Goal: Information Seeking & Learning: Learn about a topic

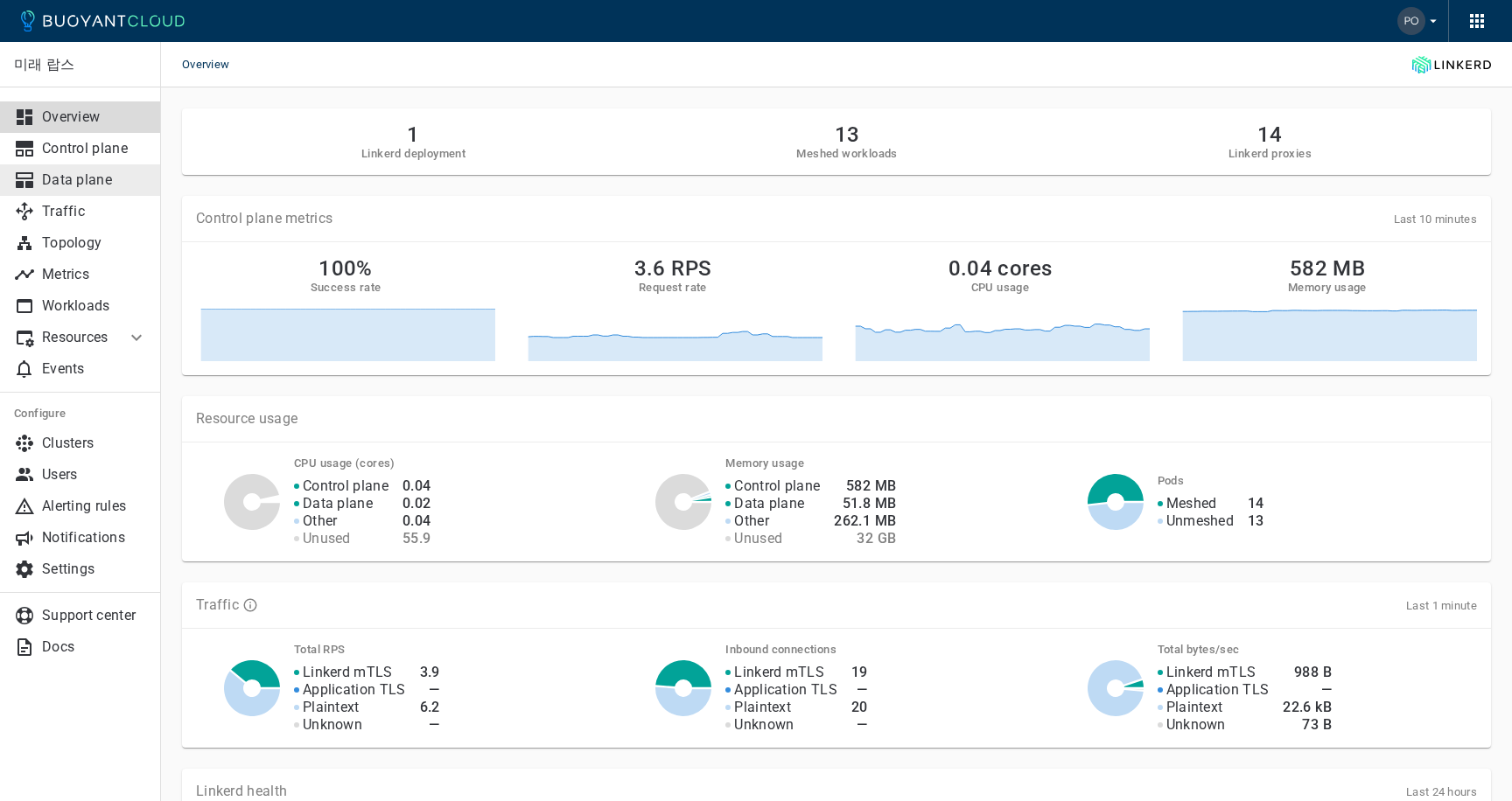
click at [110, 188] on p "Data plane" at bounding box center [95, 180] width 105 height 18
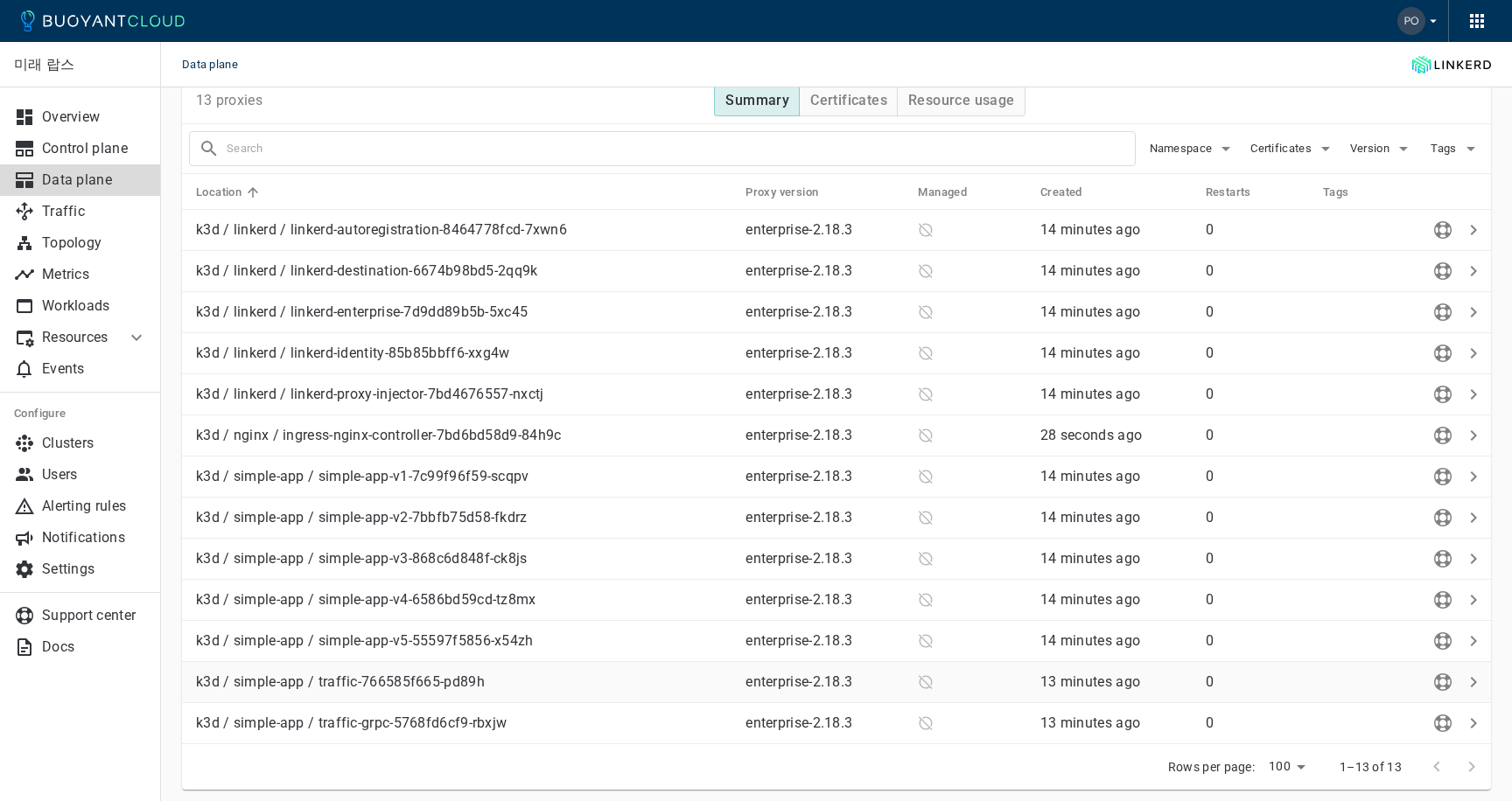
scroll to position [219, 0]
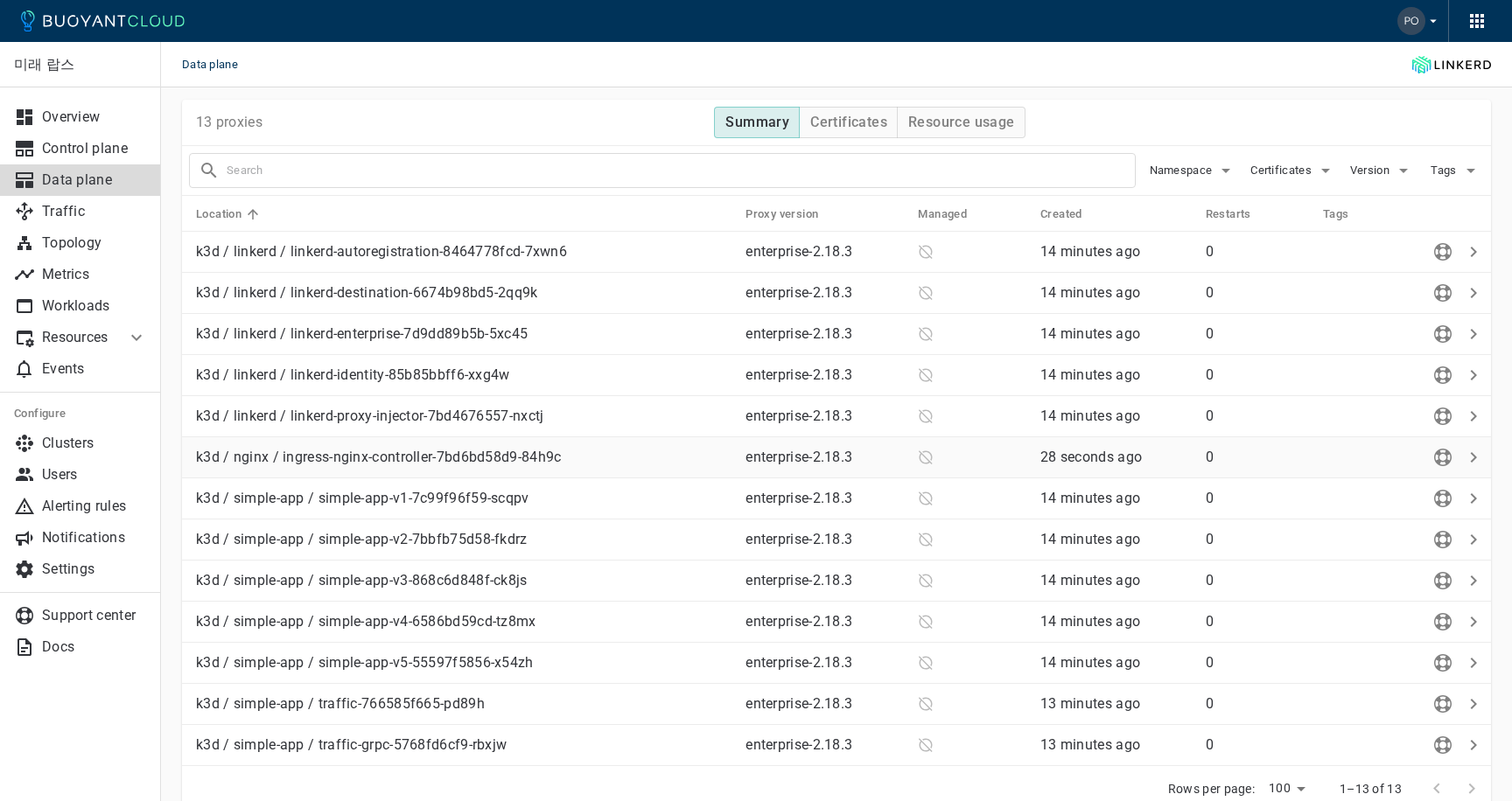
click at [449, 455] on p "k3d / nginx / ingress-nginx-controller-7bd6bd58d9-84h9c" at bounding box center [463, 457] width 535 height 18
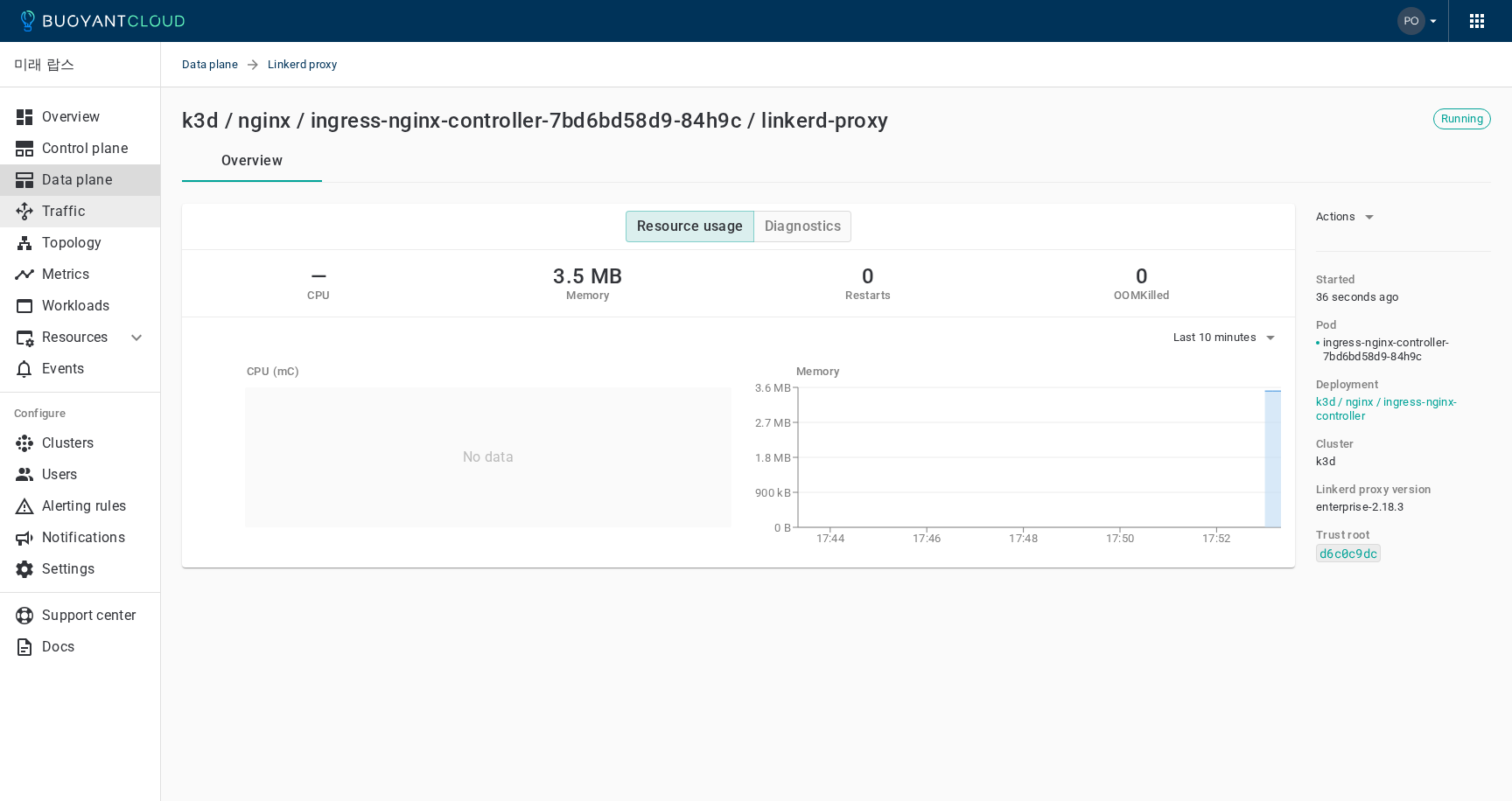
click at [94, 215] on p "Traffic" at bounding box center [95, 211] width 105 height 18
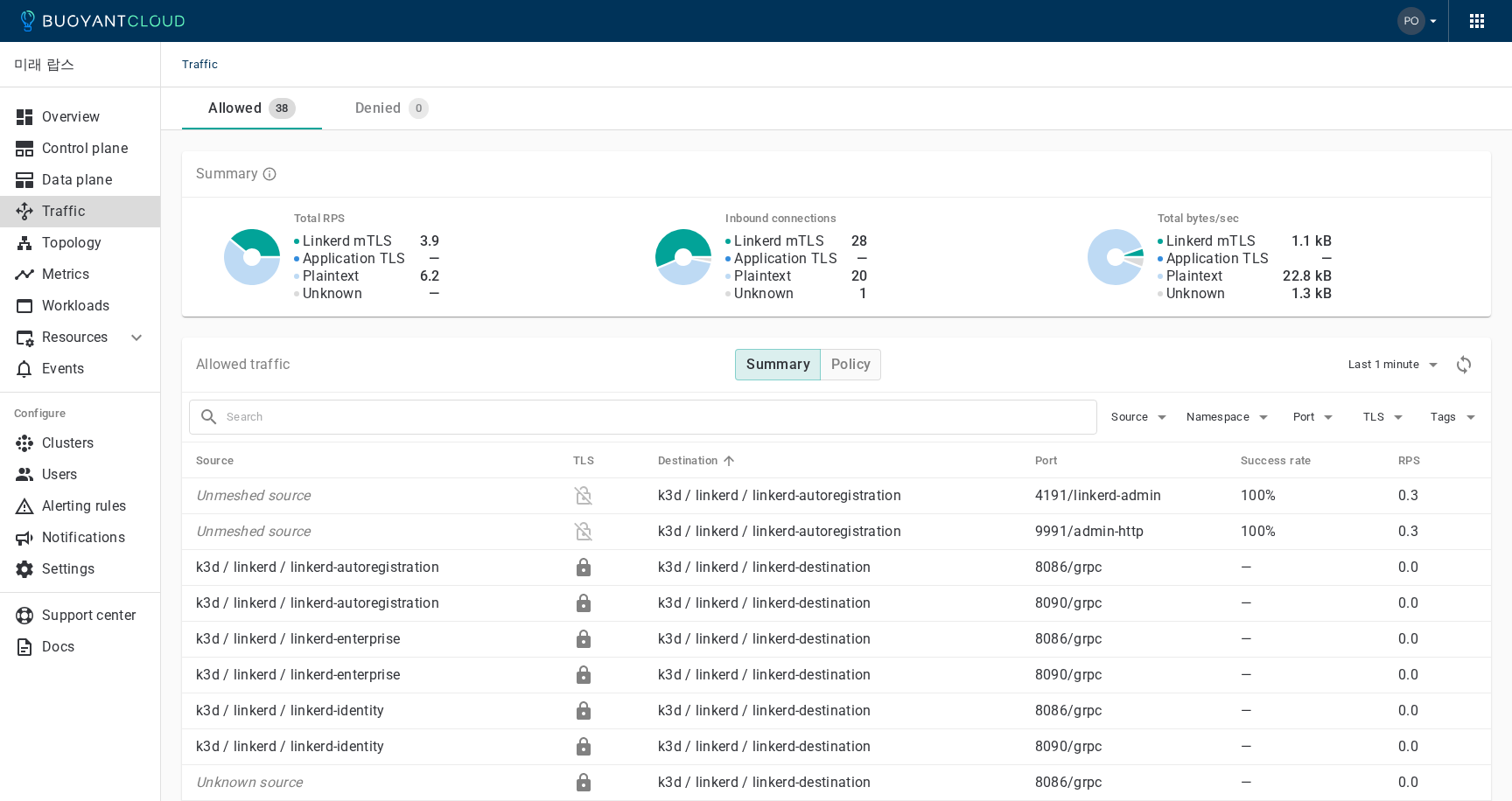
click at [372, 106] on div "Denied" at bounding box center [374, 104] width 53 height 24
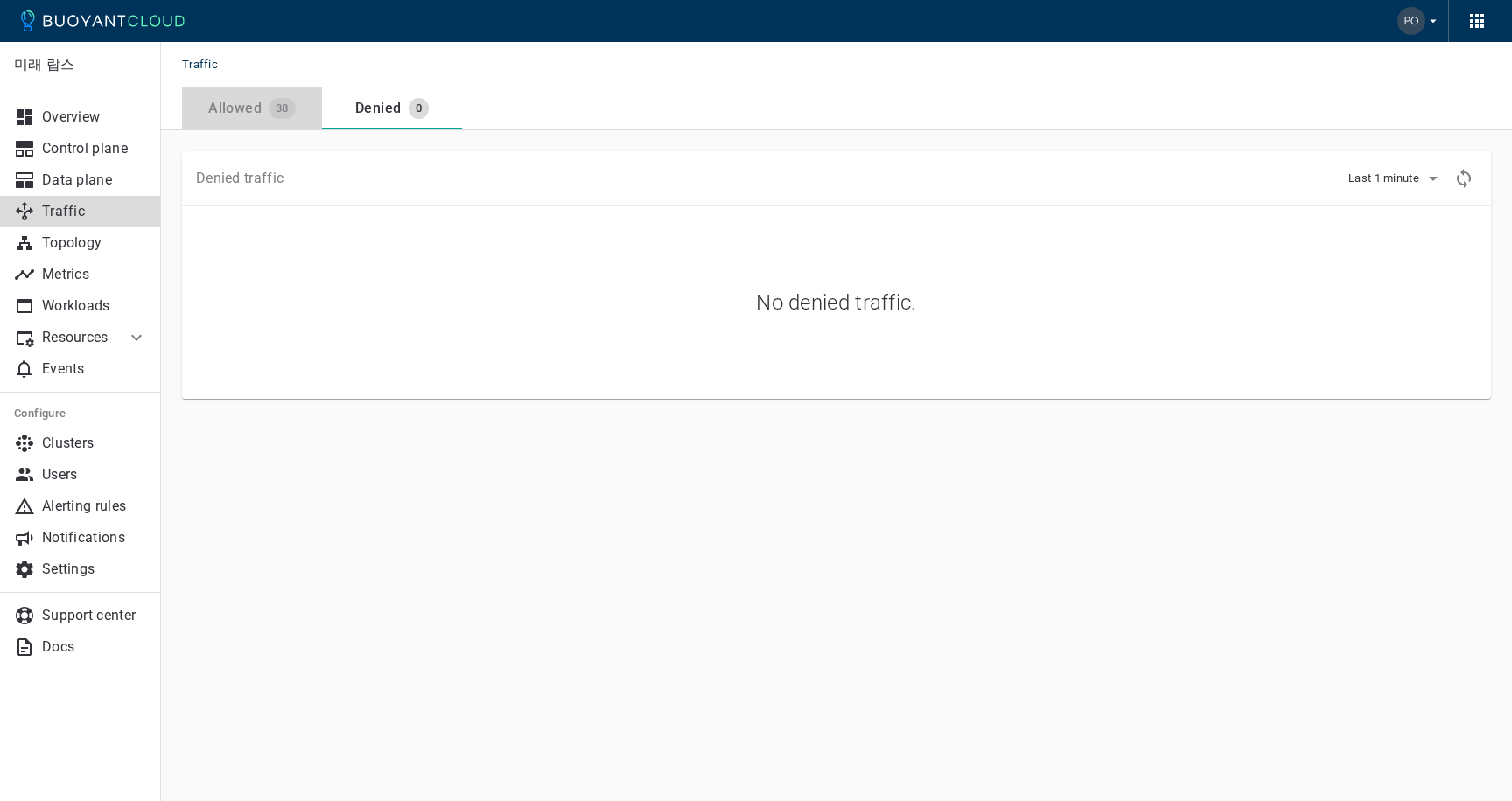
click at [282, 100] on div "38" at bounding box center [282, 109] width 27 height 21
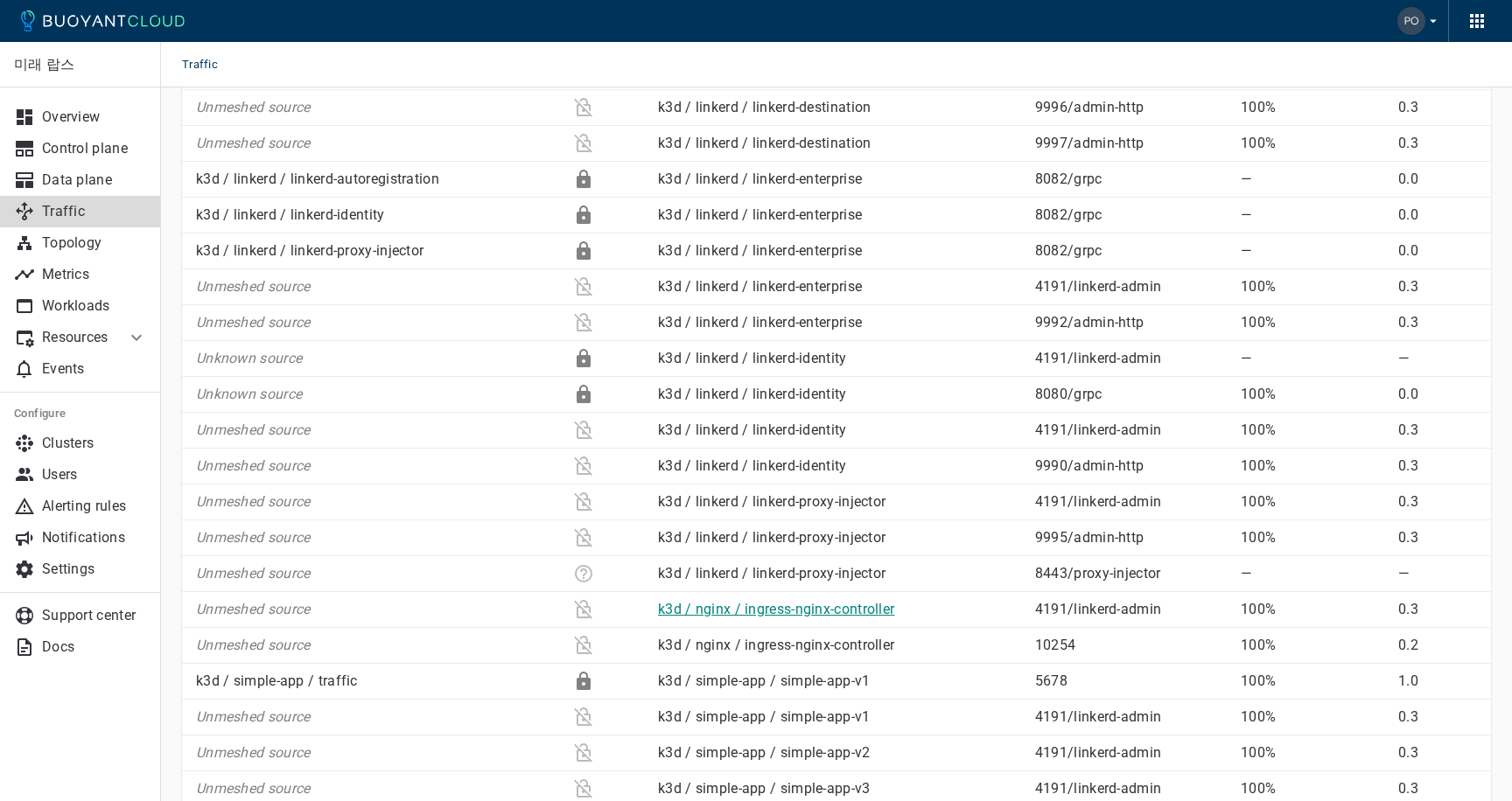
scroll to position [818, 0]
click at [819, 649] on link "k3d / nginx / ingress-nginx-controller" at bounding box center [776, 645] width 236 height 17
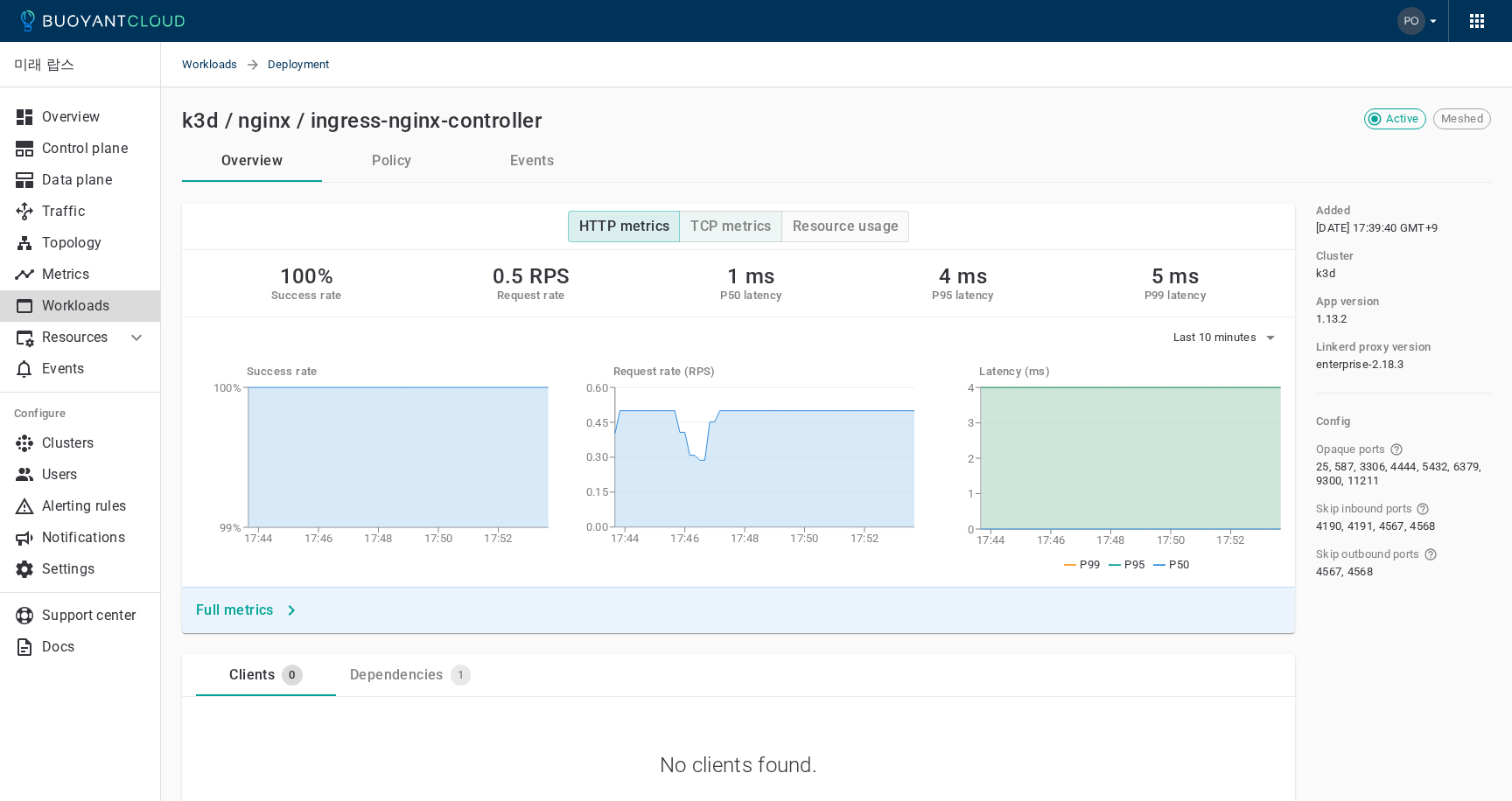
click at [719, 228] on h4 "TCP metrics" at bounding box center [730, 226] width 81 height 18
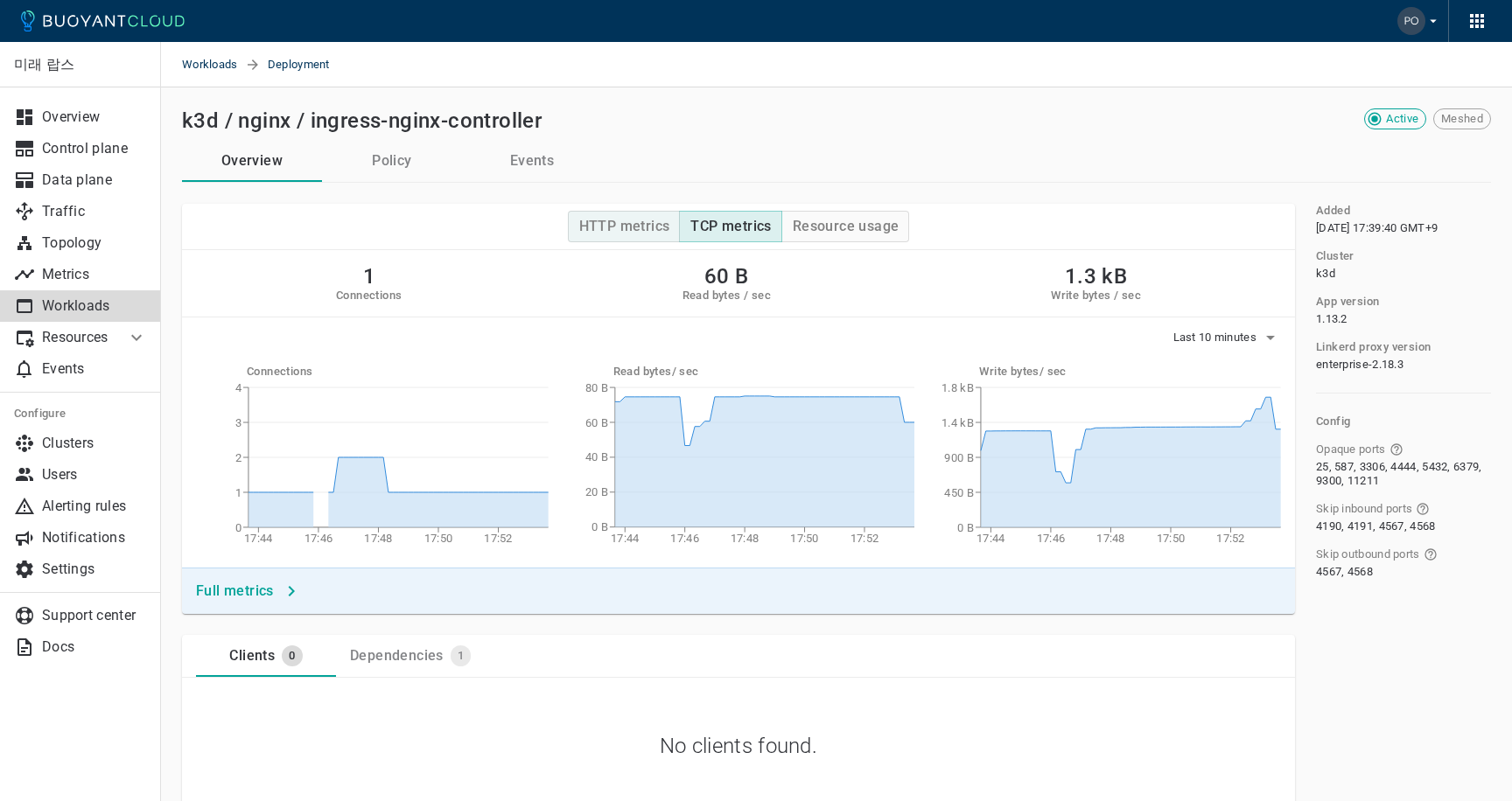
click at [645, 225] on h4 "HTTP metrics" at bounding box center [624, 226] width 91 height 18
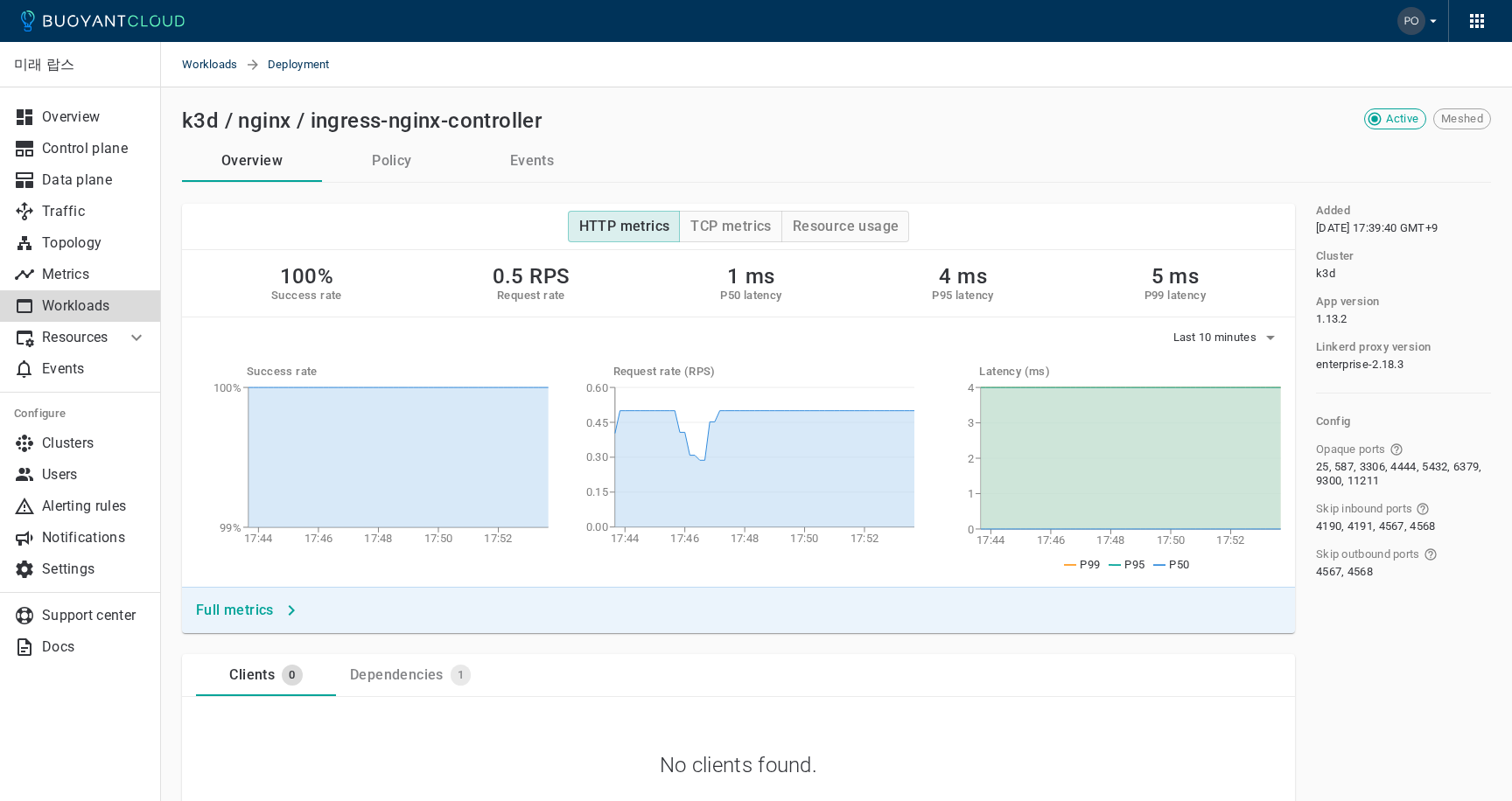
click at [265, 629] on div "Full metrics" at bounding box center [738, 610] width 1112 height 47
click at [257, 607] on h4 "Full metrics" at bounding box center [235, 610] width 78 height 18
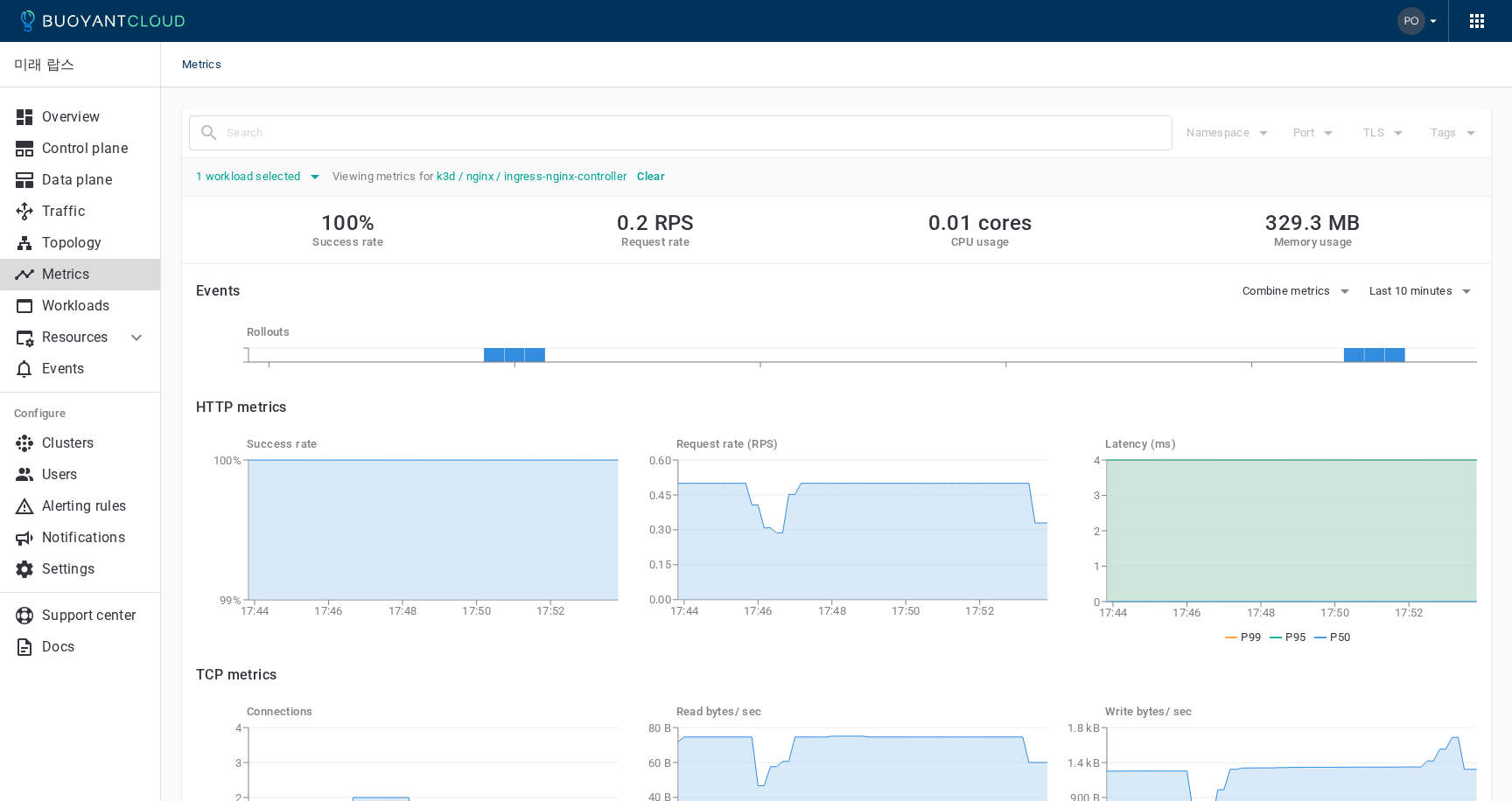
click at [307, 175] on icon "button" at bounding box center [315, 176] width 21 height 21
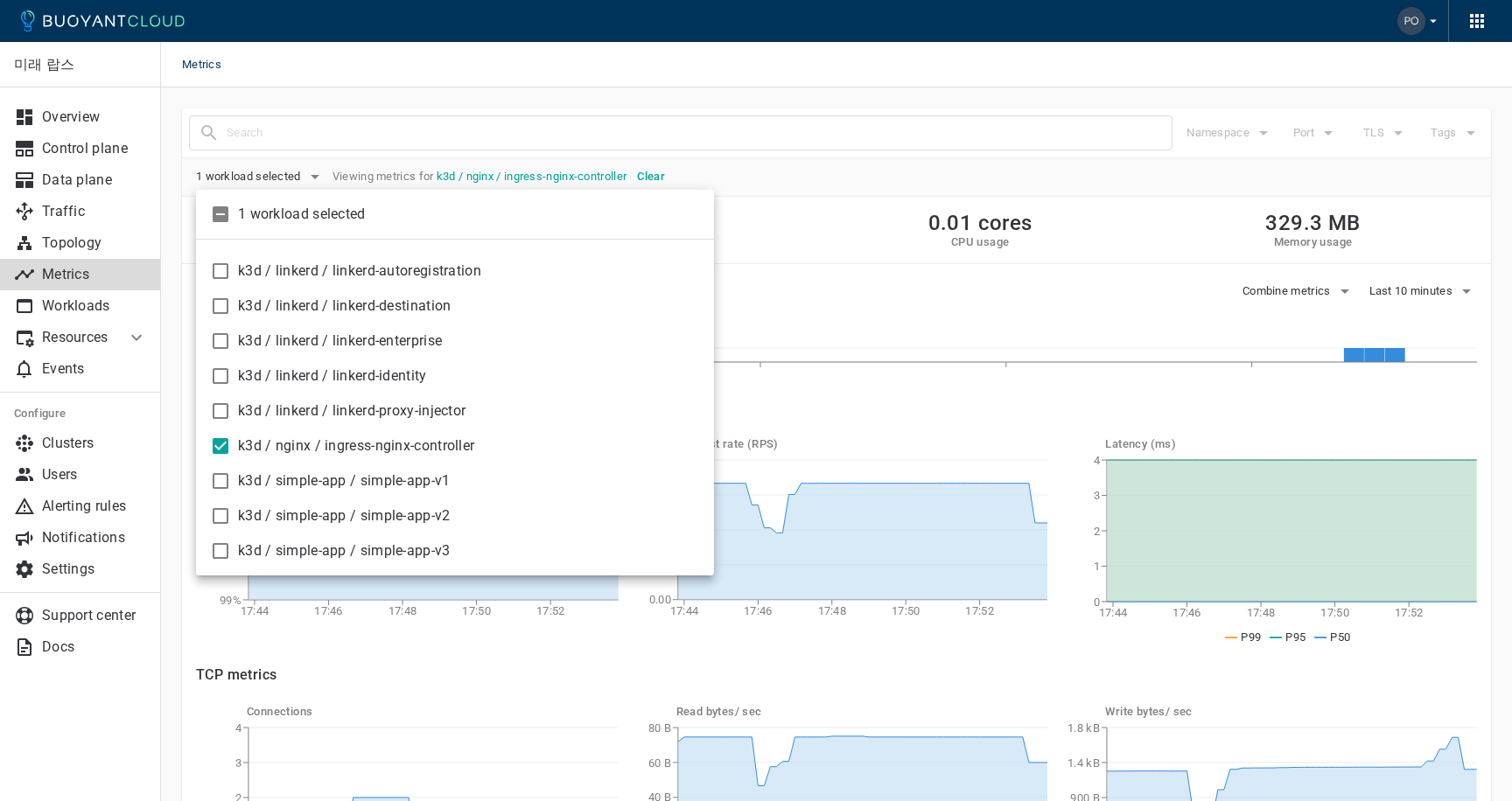
click at [804, 268] on div at bounding box center [756, 400] width 1512 height 801
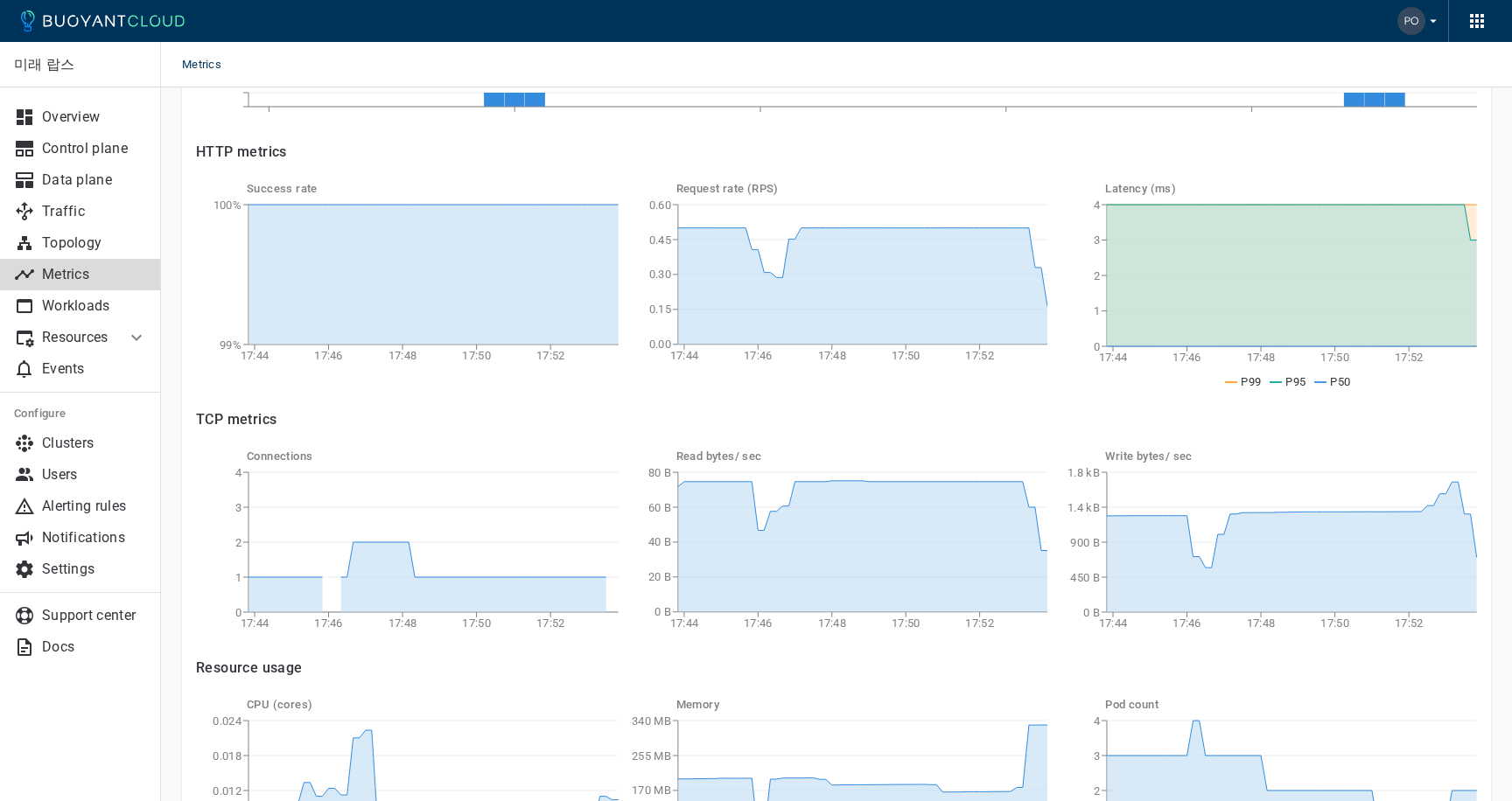
scroll to position [271, 0]
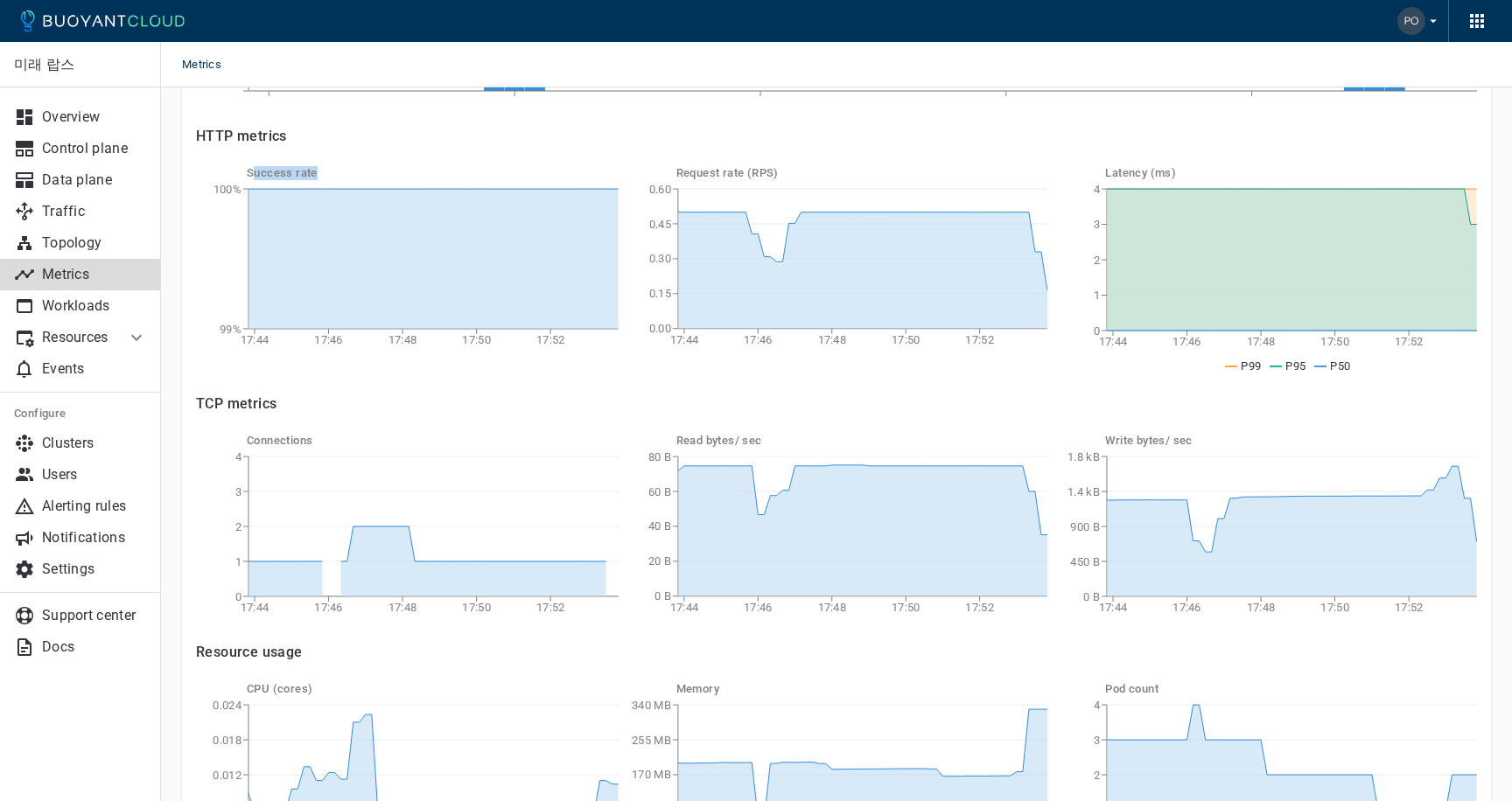
drag, startPoint x: 252, startPoint y: 174, endPoint x: 328, endPoint y: 174, distance: 76.0
click at [328, 174] on h5 "Success rate" at bounding box center [432, 172] width 371 height 14
click at [338, 169] on h5 "Success rate" at bounding box center [432, 172] width 371 height 14
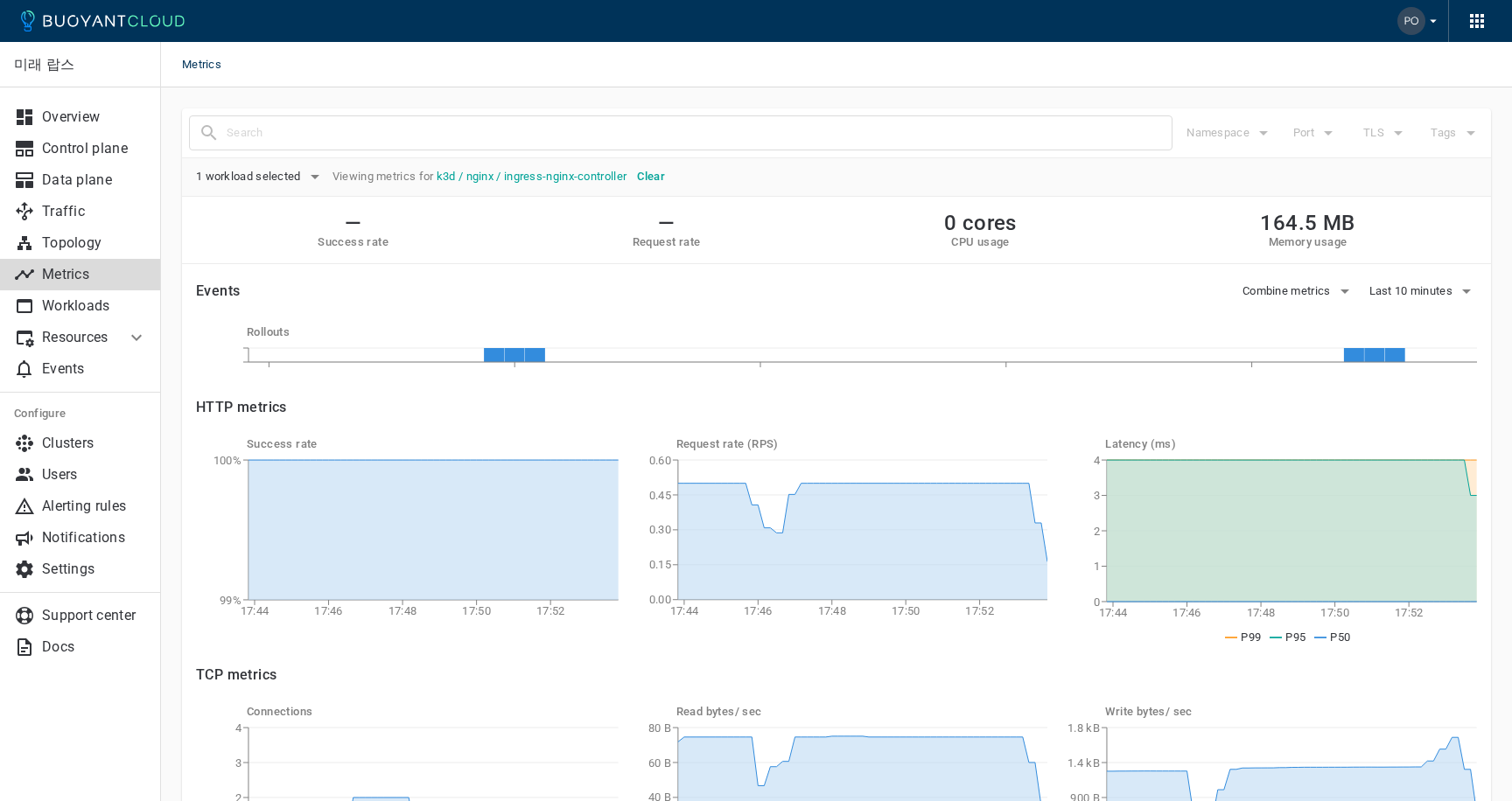
scroll to position [0, 0]
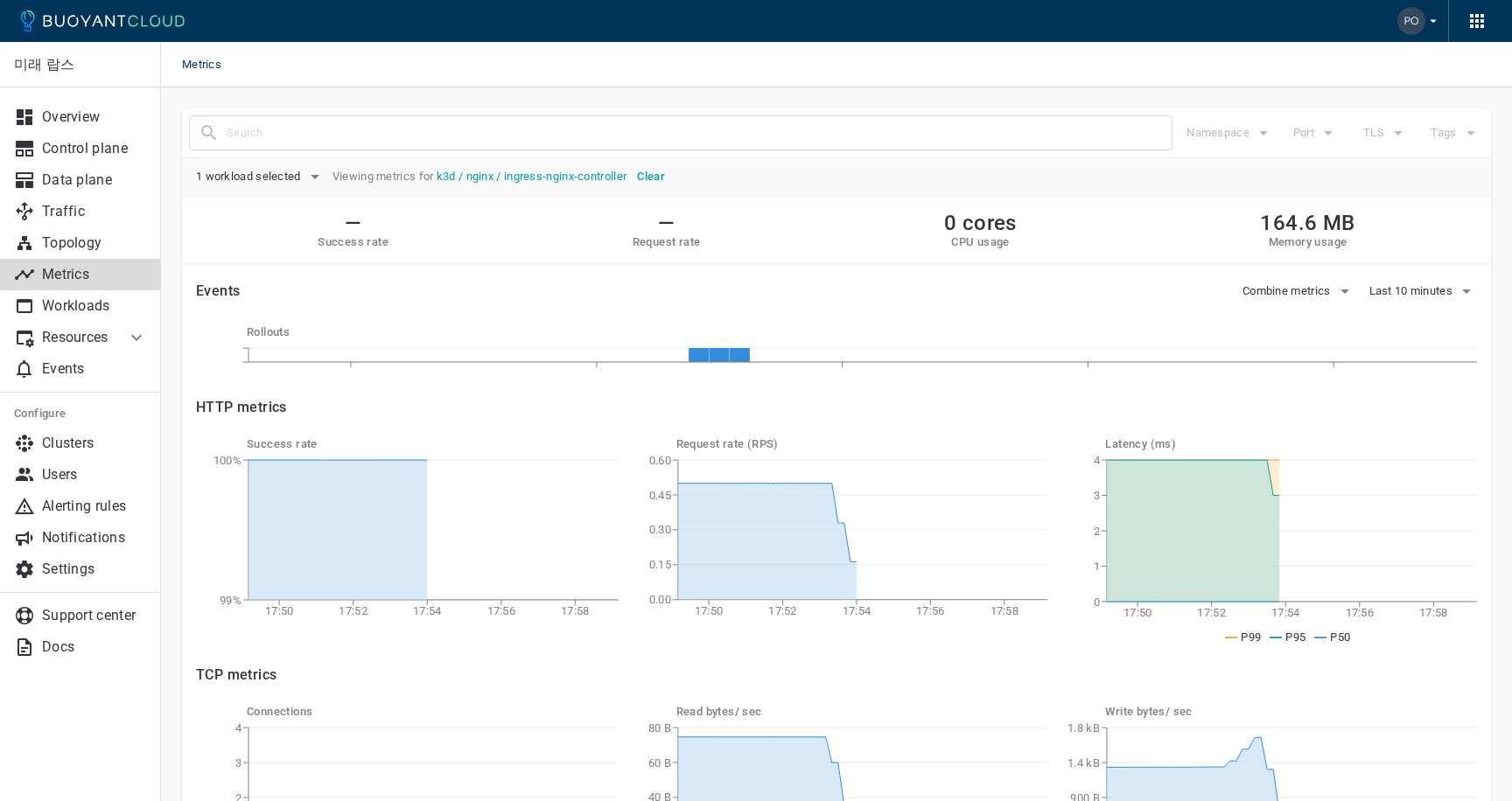
click at [656, 176] on h5 "Clear" at bounding box center [650, 176] width 28 height 14
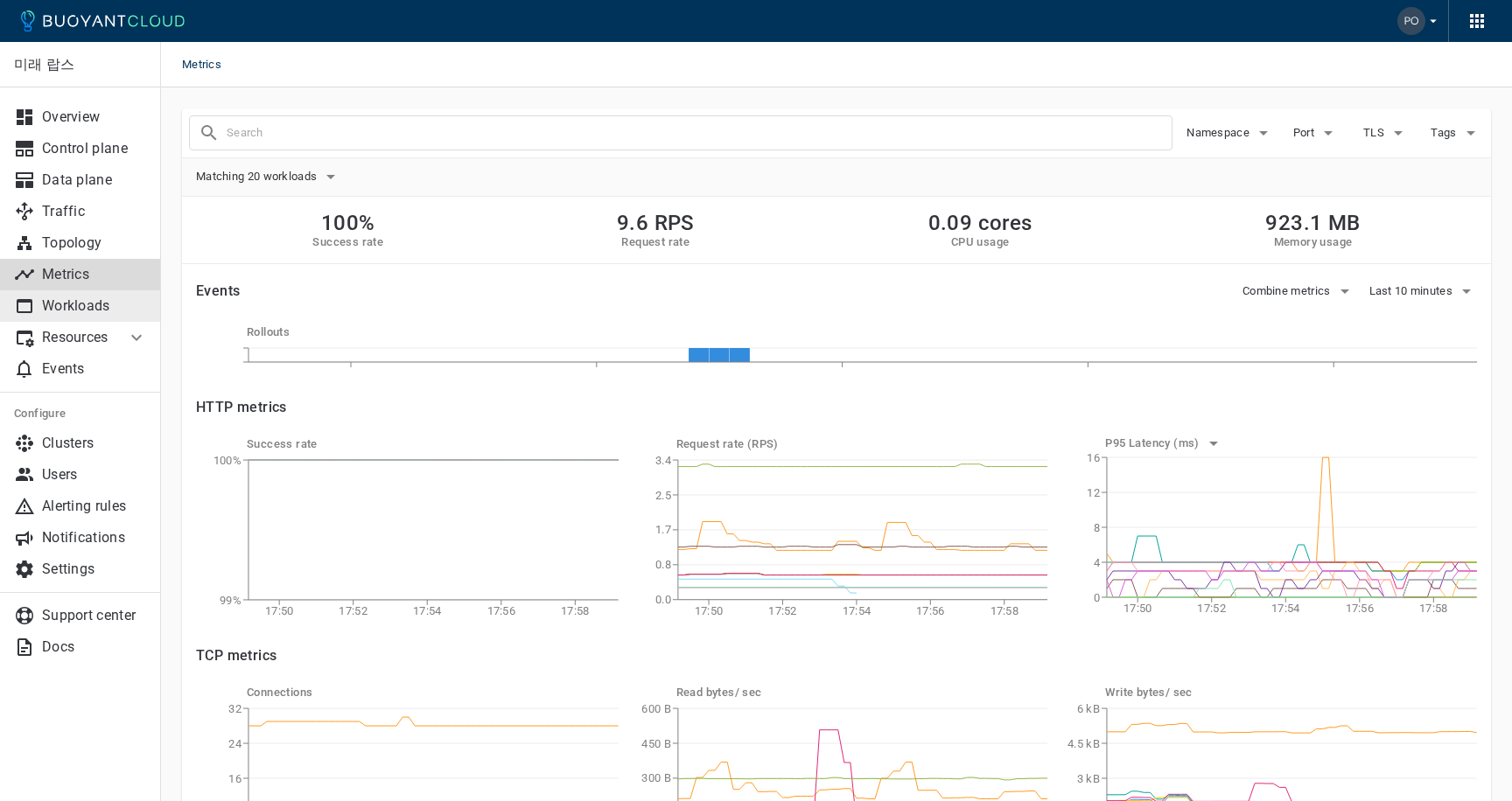
click at [85, 308] on p "Workloads" at bounding box center [95, 306] width 105 height 18
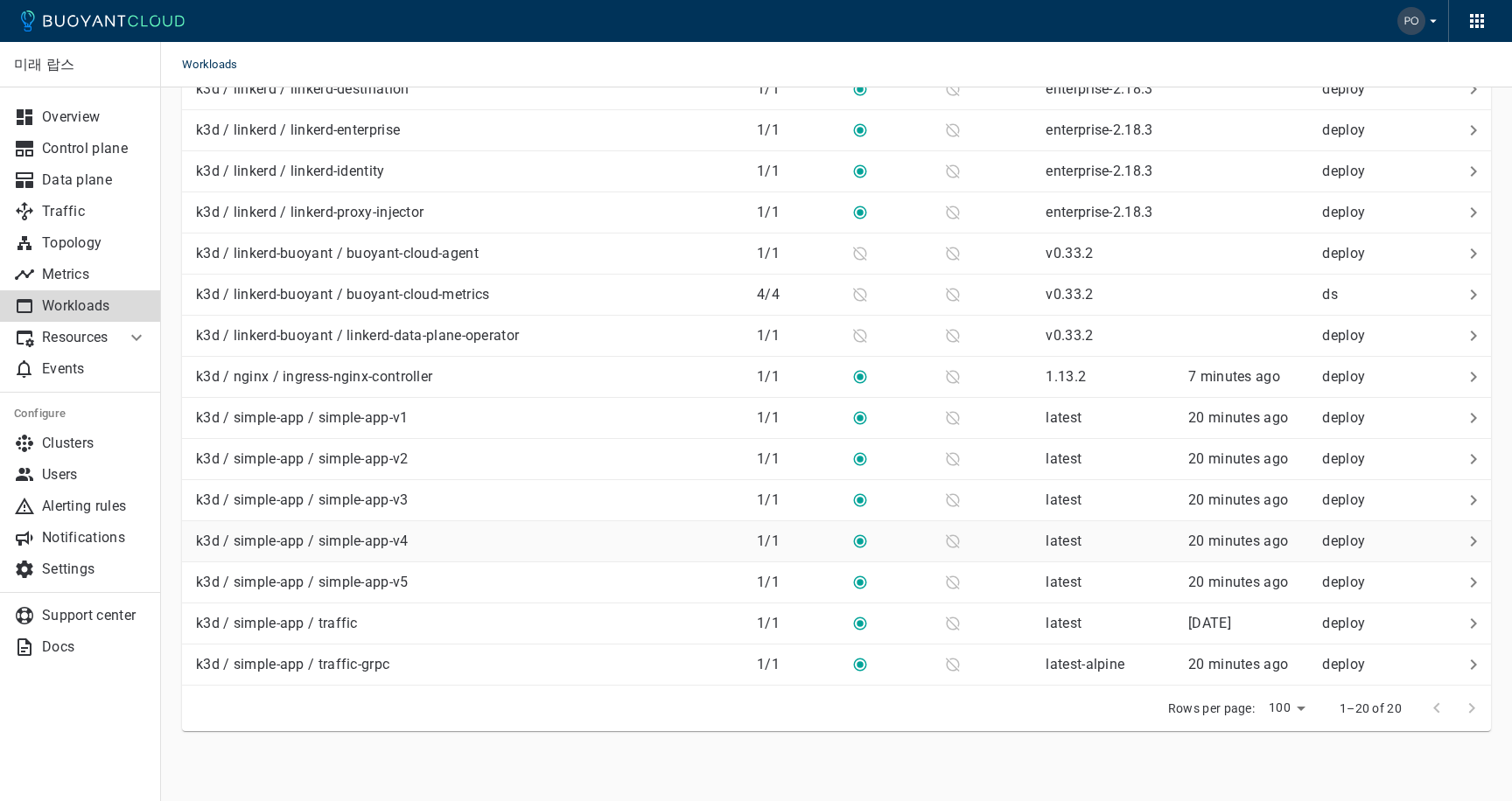
scroll to position [377, 0]
click at [376, 376] on p "k3d / nginx / ingress-nginx-controller" at bounding box center [314, 377] width 236 height 18
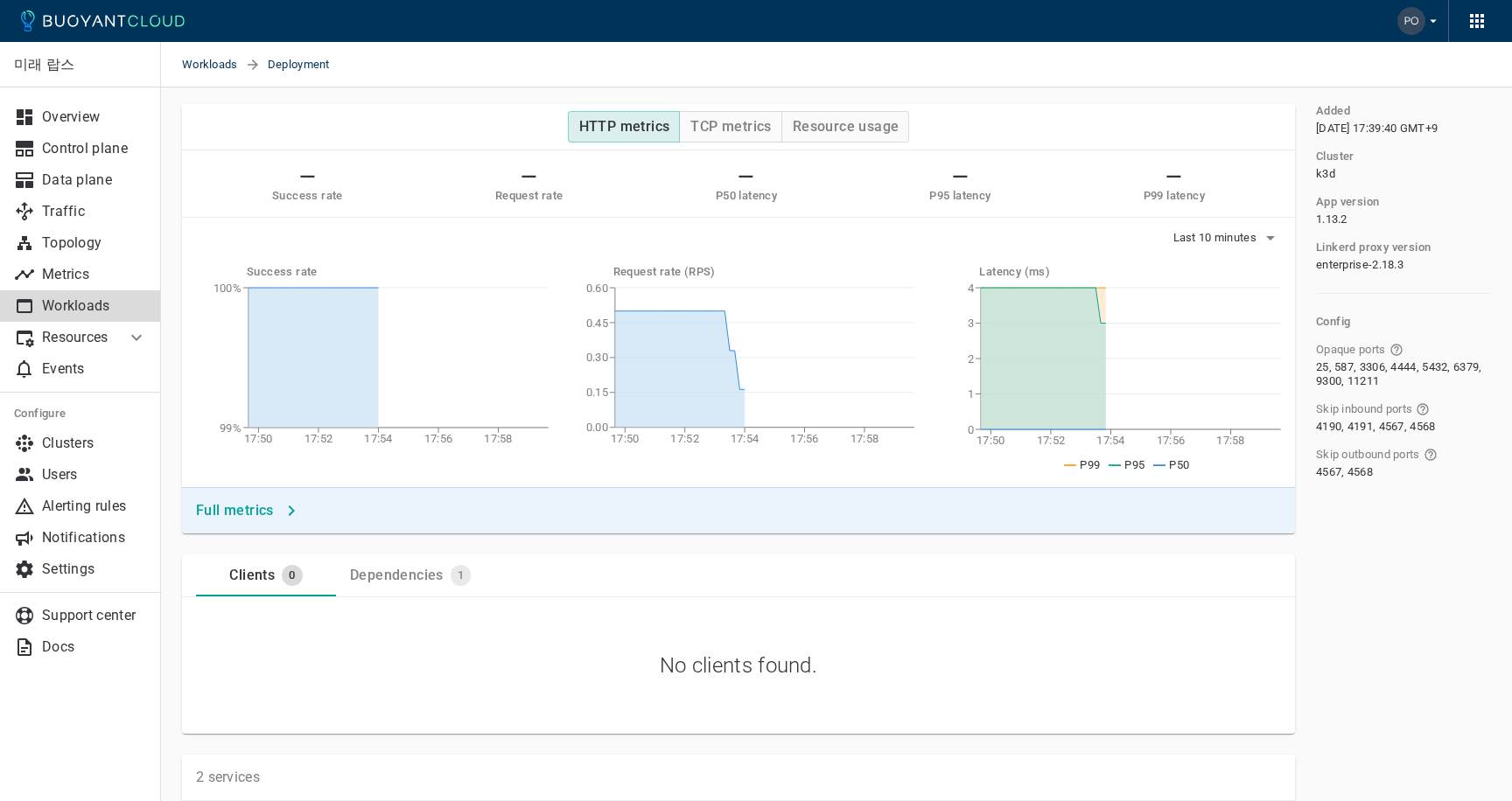
scroll to position [97, 0]
click at [259, 509] on h4 "Full metrics" at bounding box center [235, 514] width 78 height 18
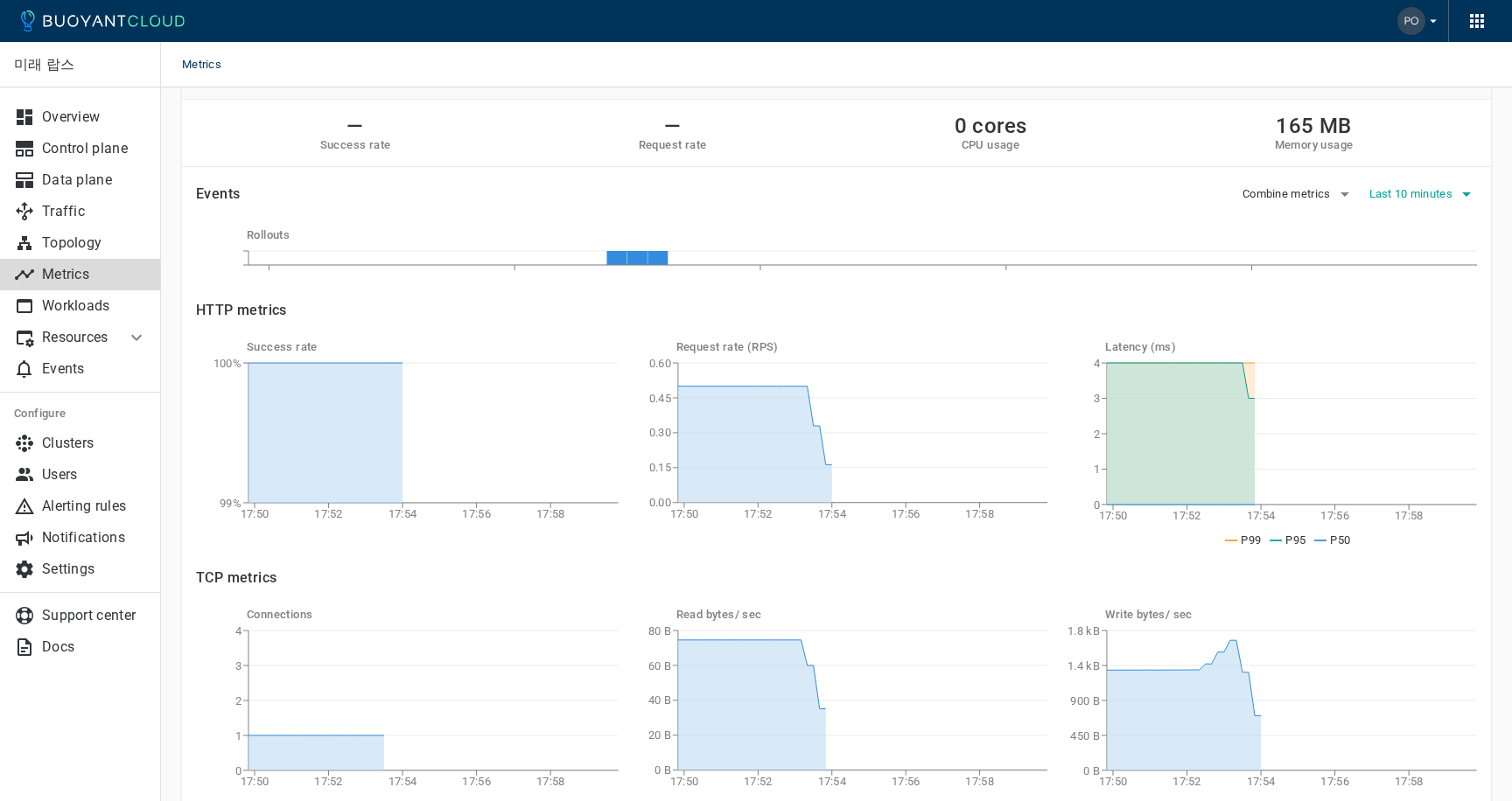
click at [1432, 192] on span "Last 10 minutes" at bounding box center [1413, 194] width 88 height 14
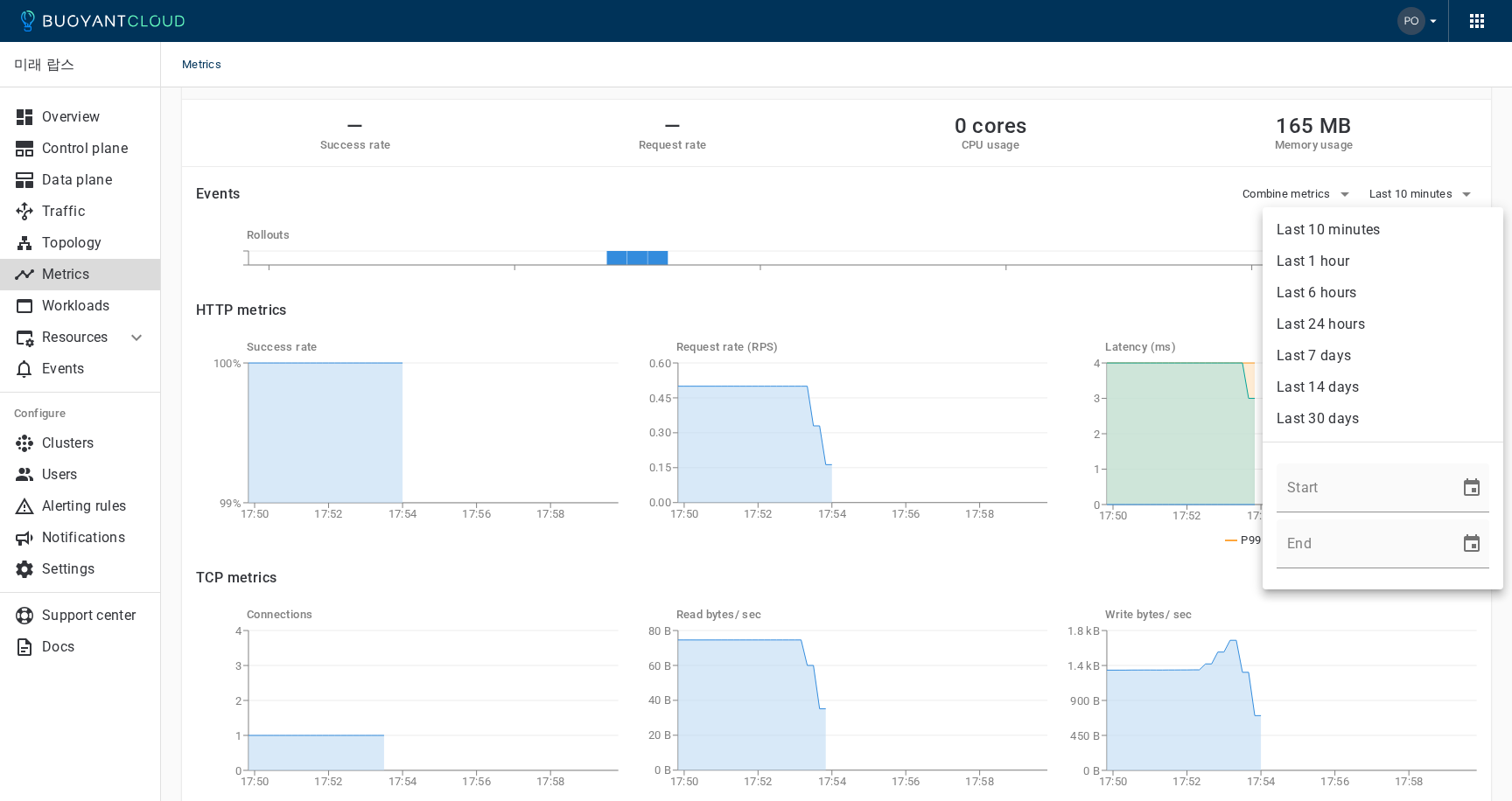
click at [1345, 234] on li "Last 10 minutes" at bounding box center [1382, 230] width 241 height 31
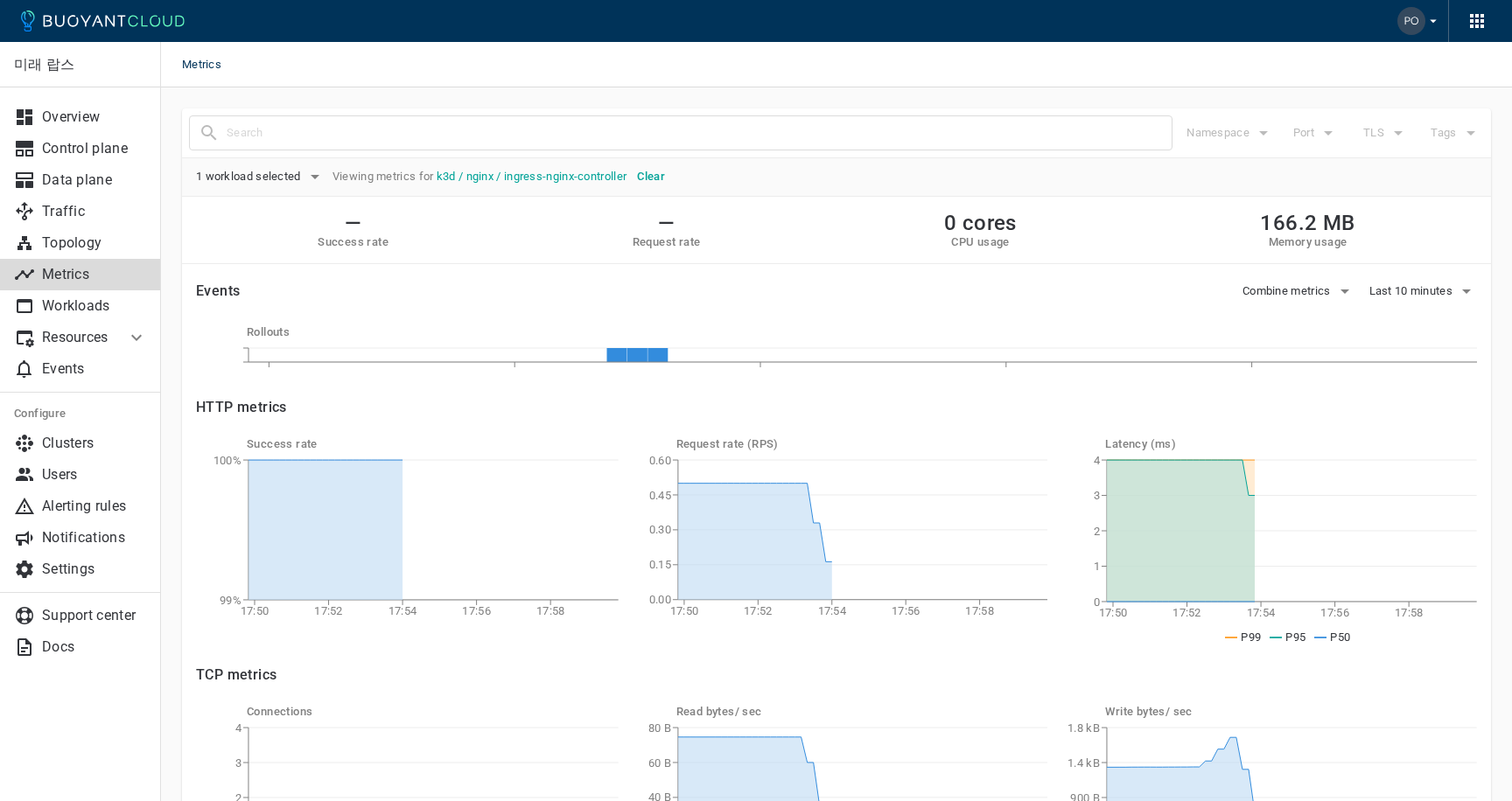
click at [78, 276] on p "Metrics" at bounding box center [95, 275] width 105 height 18
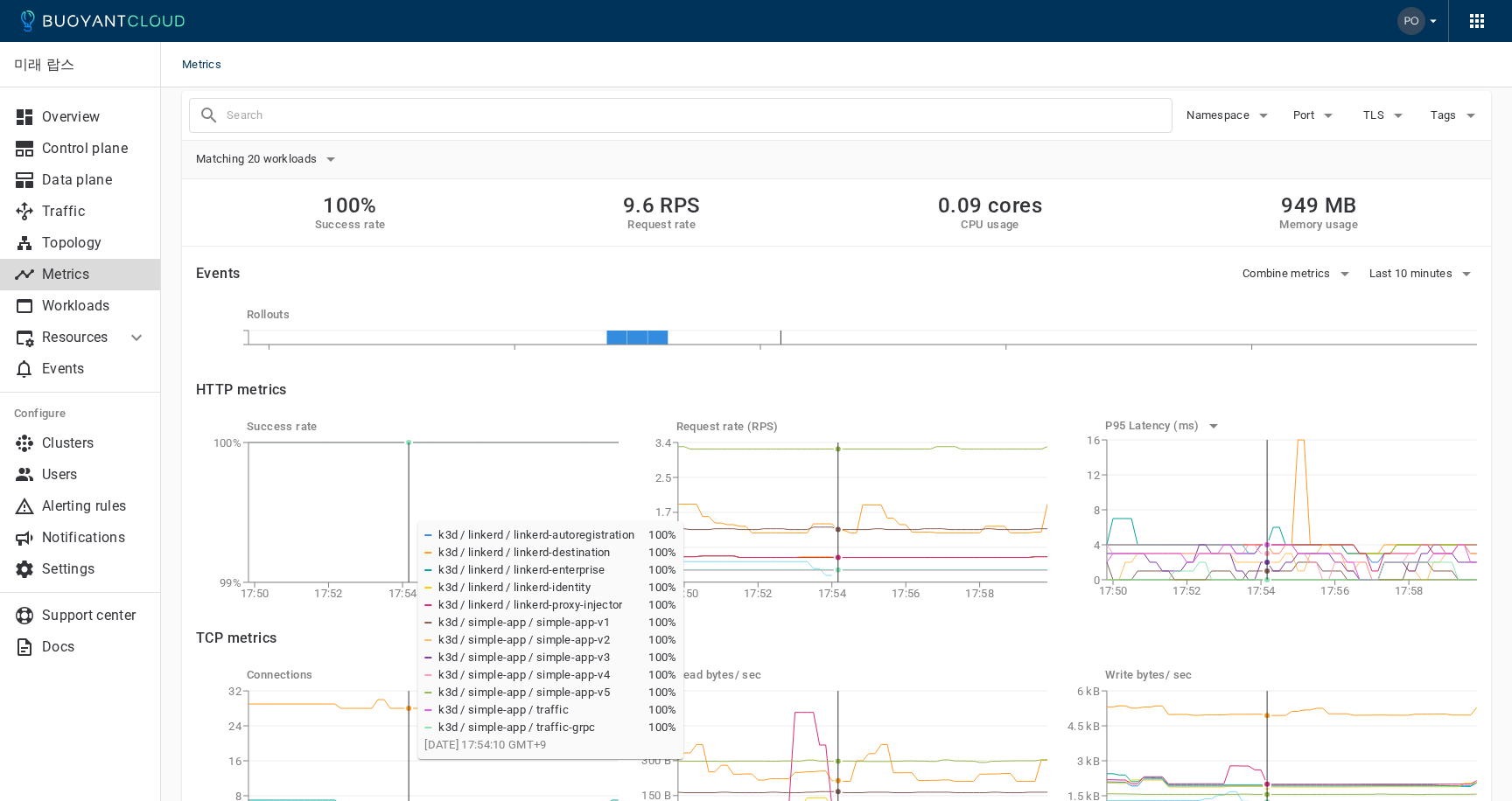
scroll to position [18, 0]
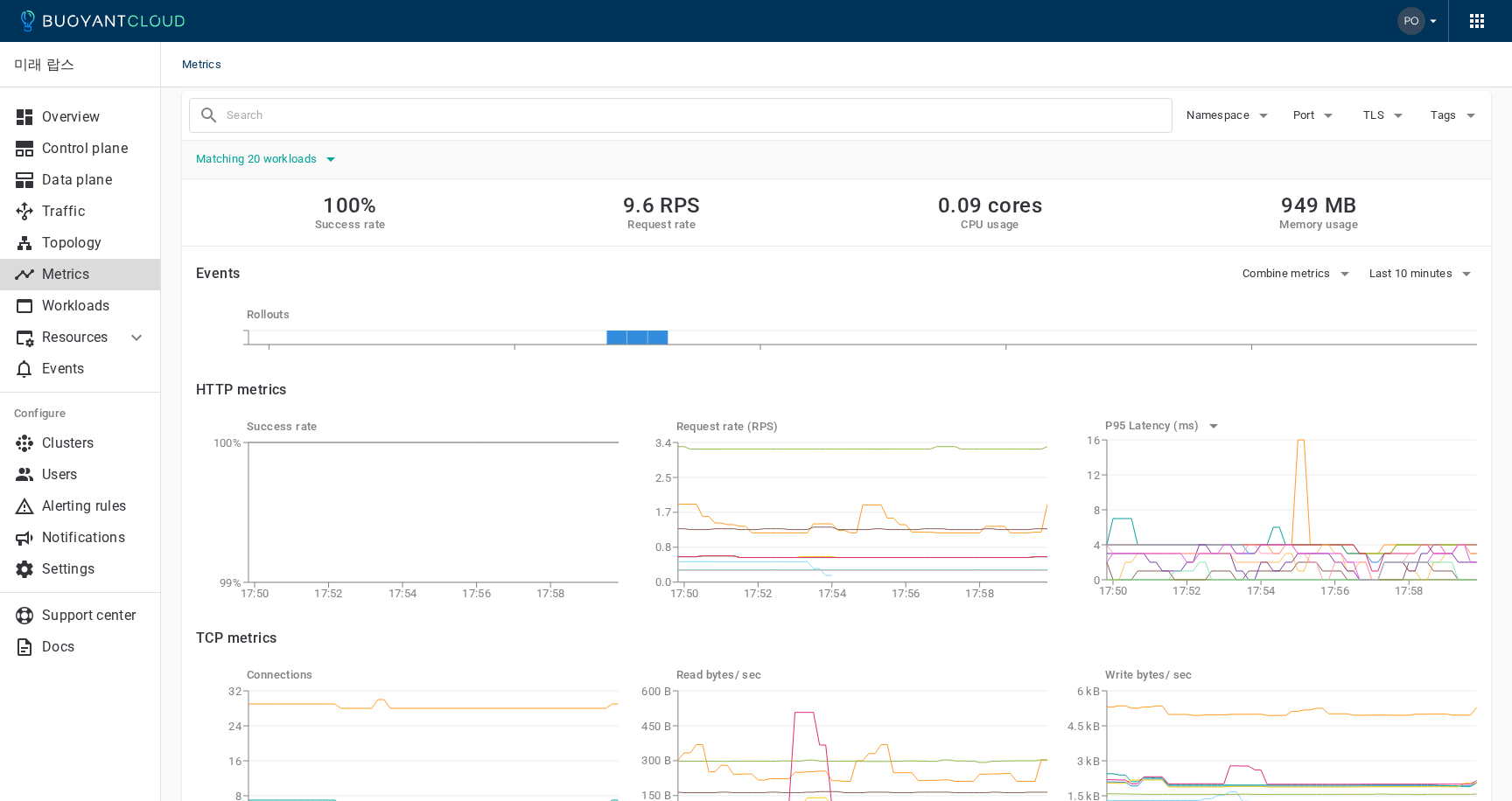
click at [330, 156] on icon "button" at bounding box center [330, 160] width 21 height 21
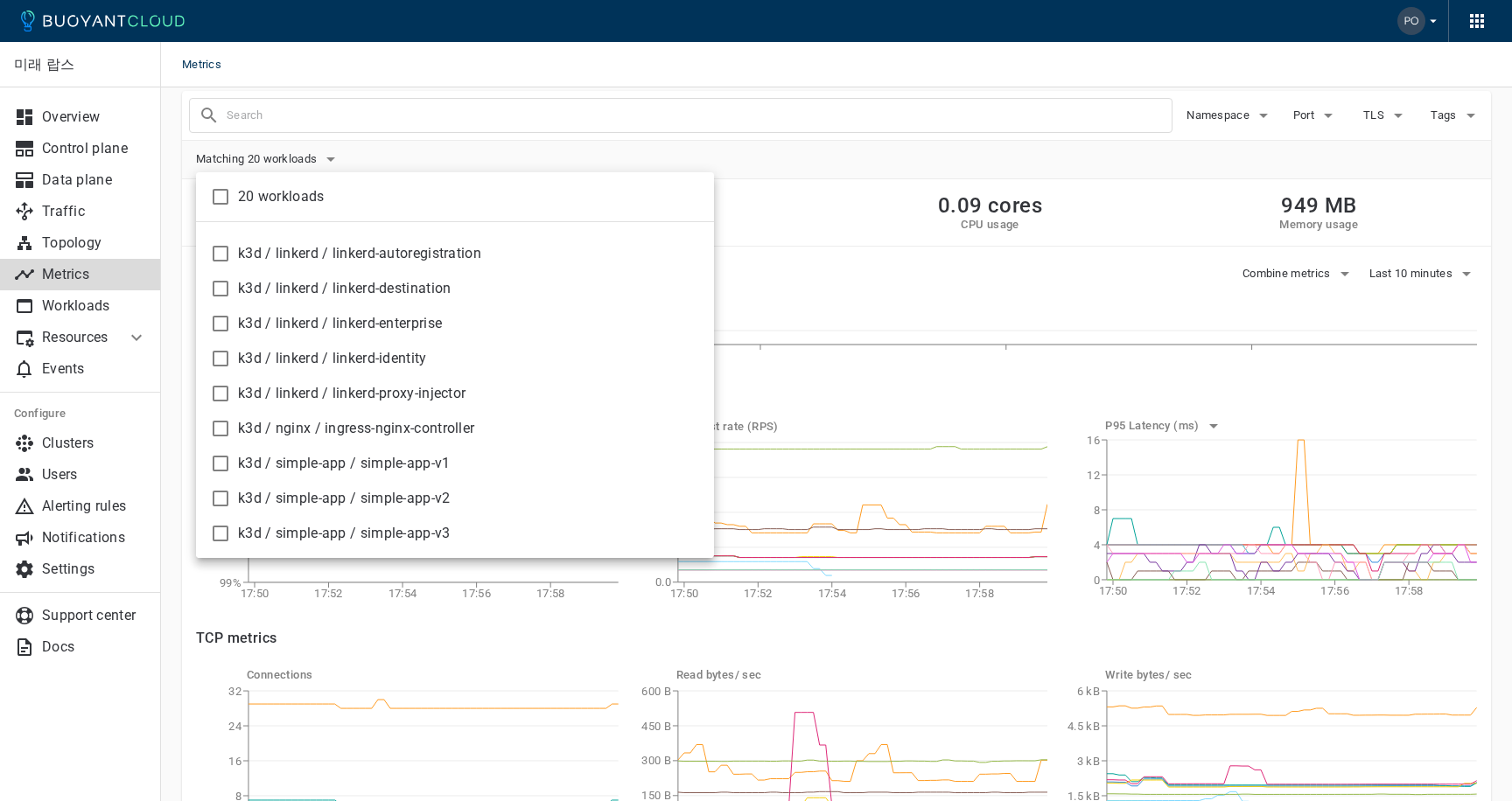
click at [223, 428] on input "checkbox" at bounding box center [220, 429] width 21 height 21
checkbox input "true"
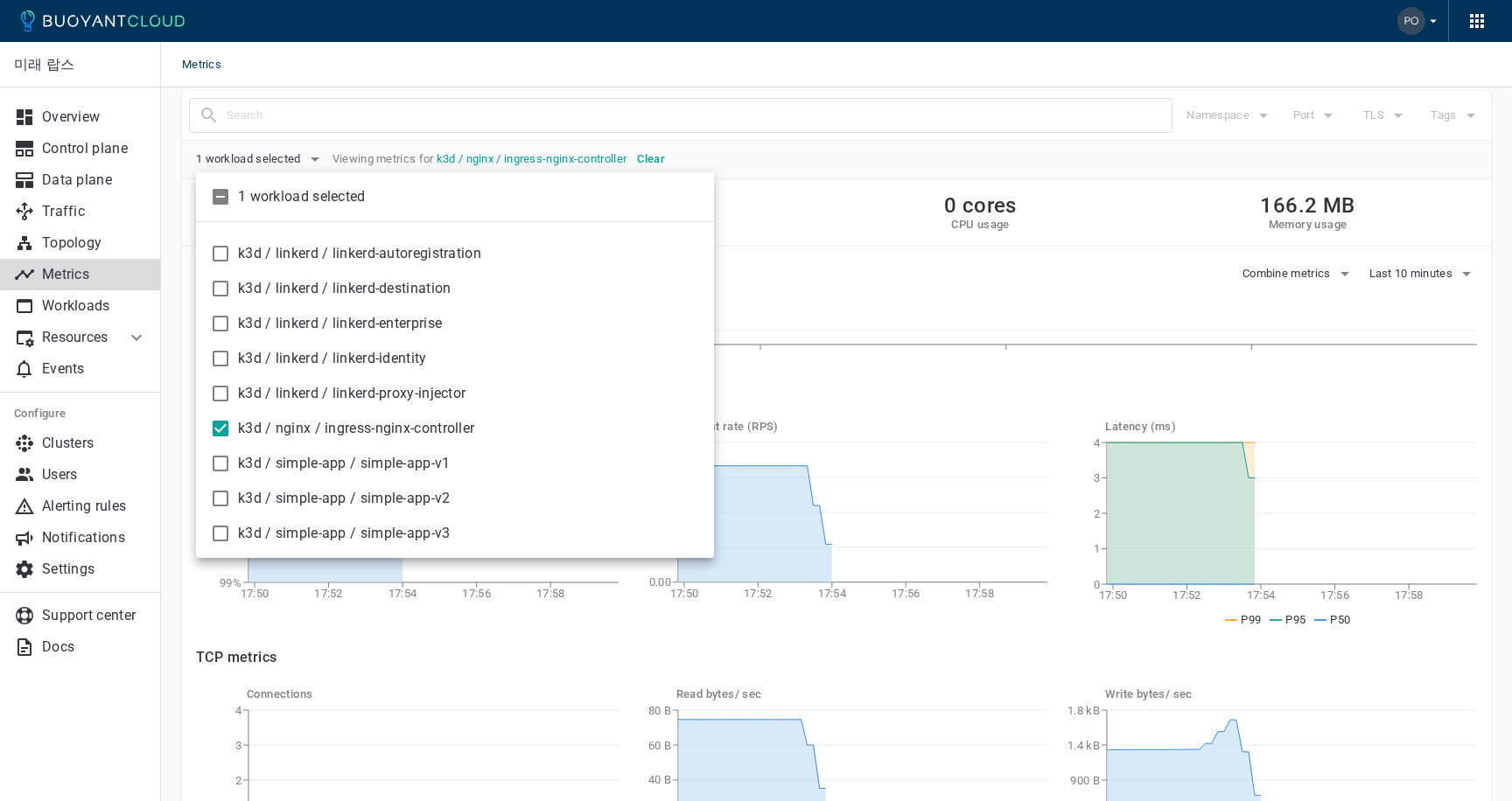
click at [761, 304] on div at bounding box center [756, 400] width 1512 height 801
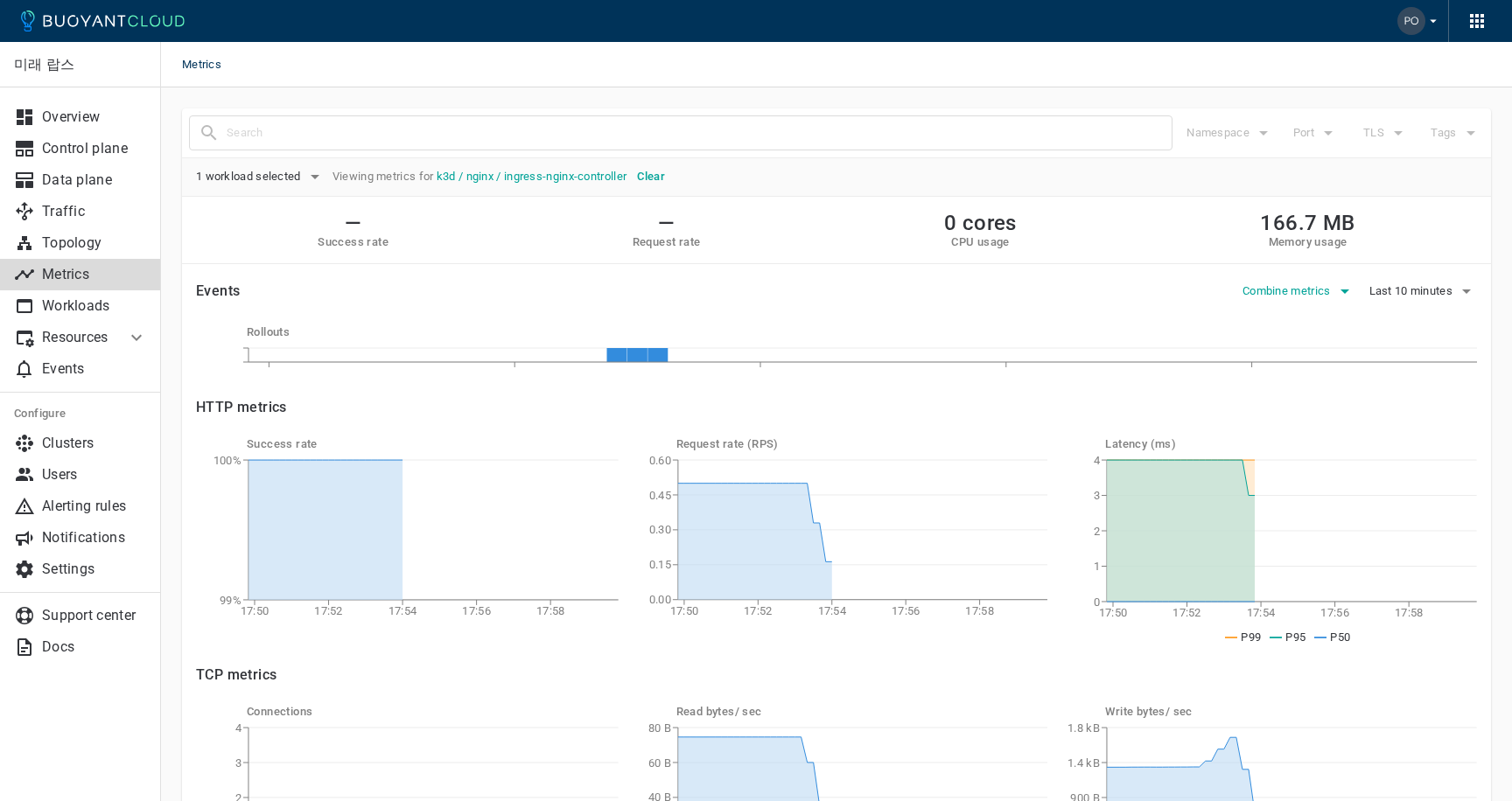
click at [1328, 292] on span "Combine metrics" at bounding box center [1288, 291] width 92 height 14
click at [1269, 356] on input "checkbox" at bounding box center [1262, 357] width 21 height 21
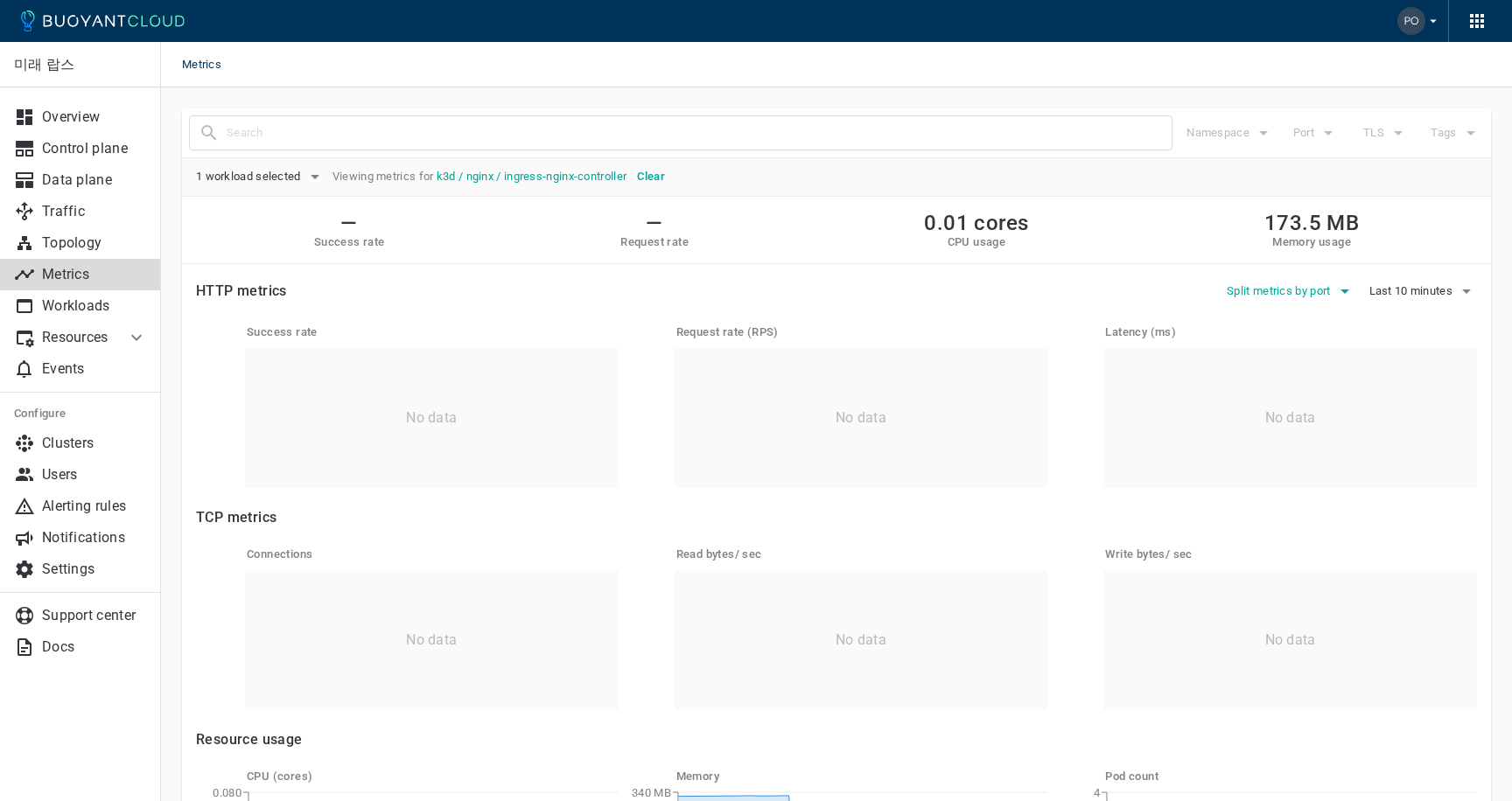
click at [1335, 288] on icon "button" at bounding box center [1344, 291] width 21 height 21
click at [1254, 347] on input "checkbox" at bounding box center [1246, 357] width 21 height 21
checkbox input "false"
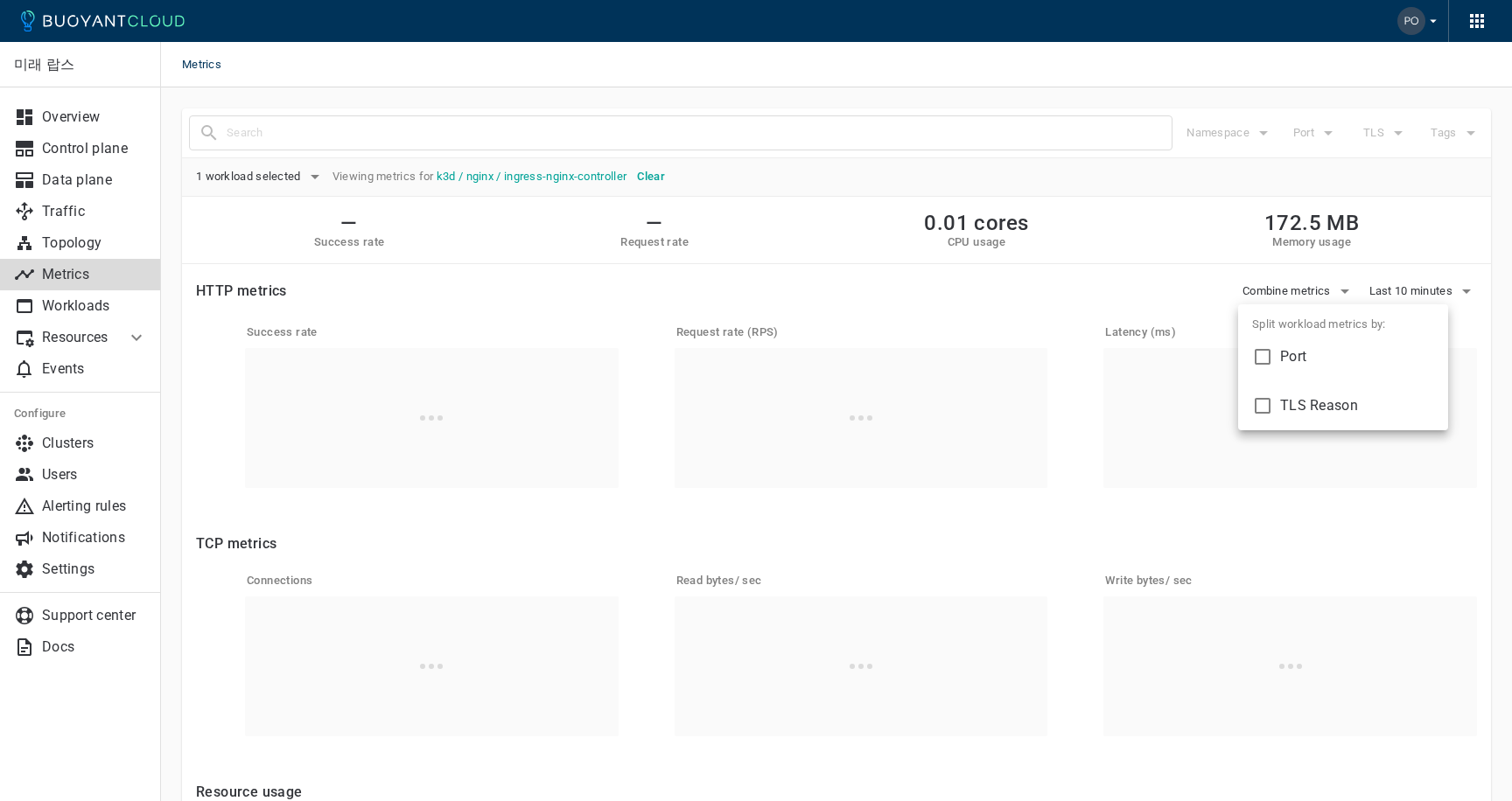
click at [1059, 296] on div at bounding box center [756, 400] width 1512 height 801
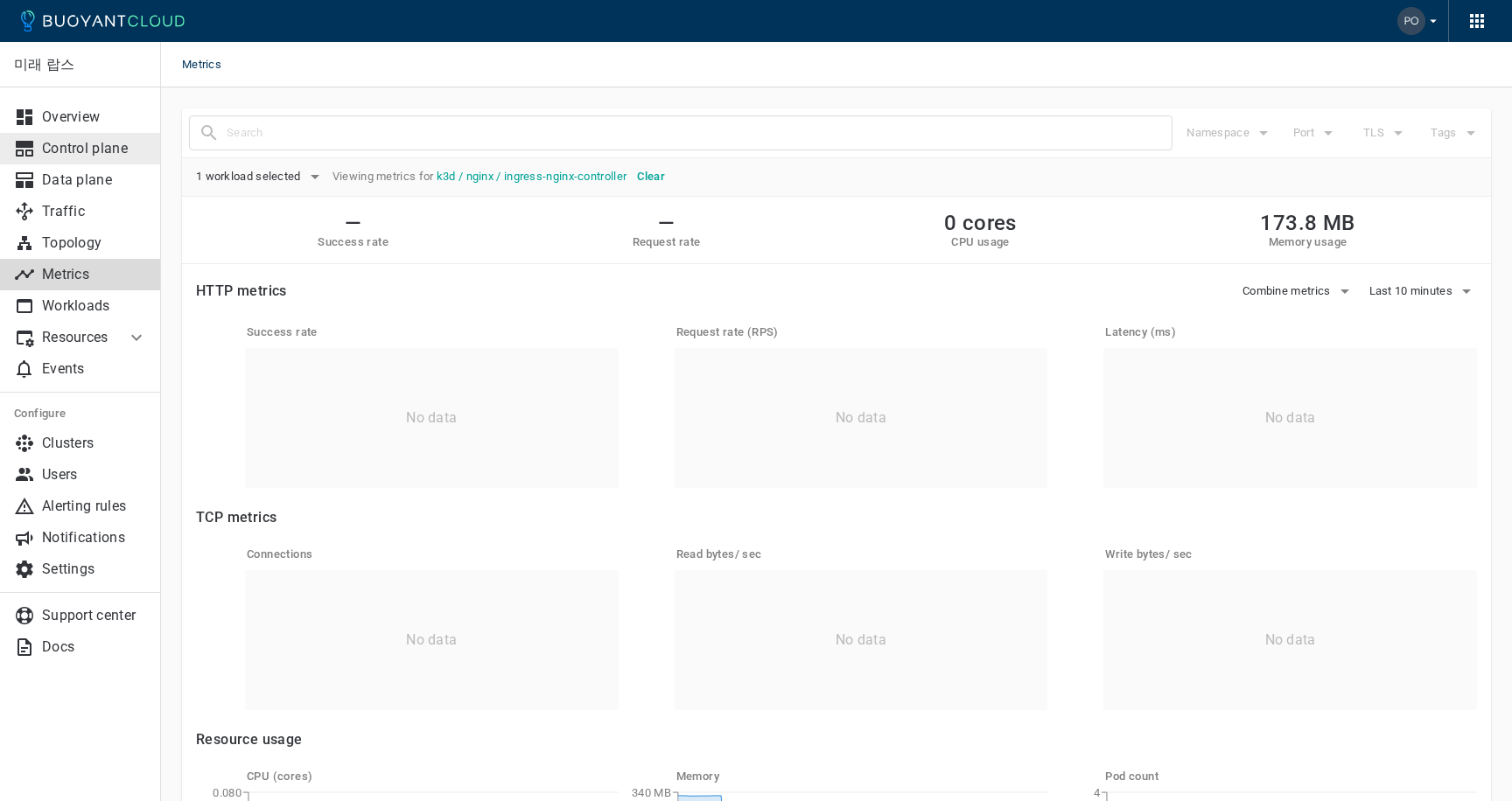
click at [121, 158] on link "Control plane" at bounding box center [80, 148] width 161 height 31
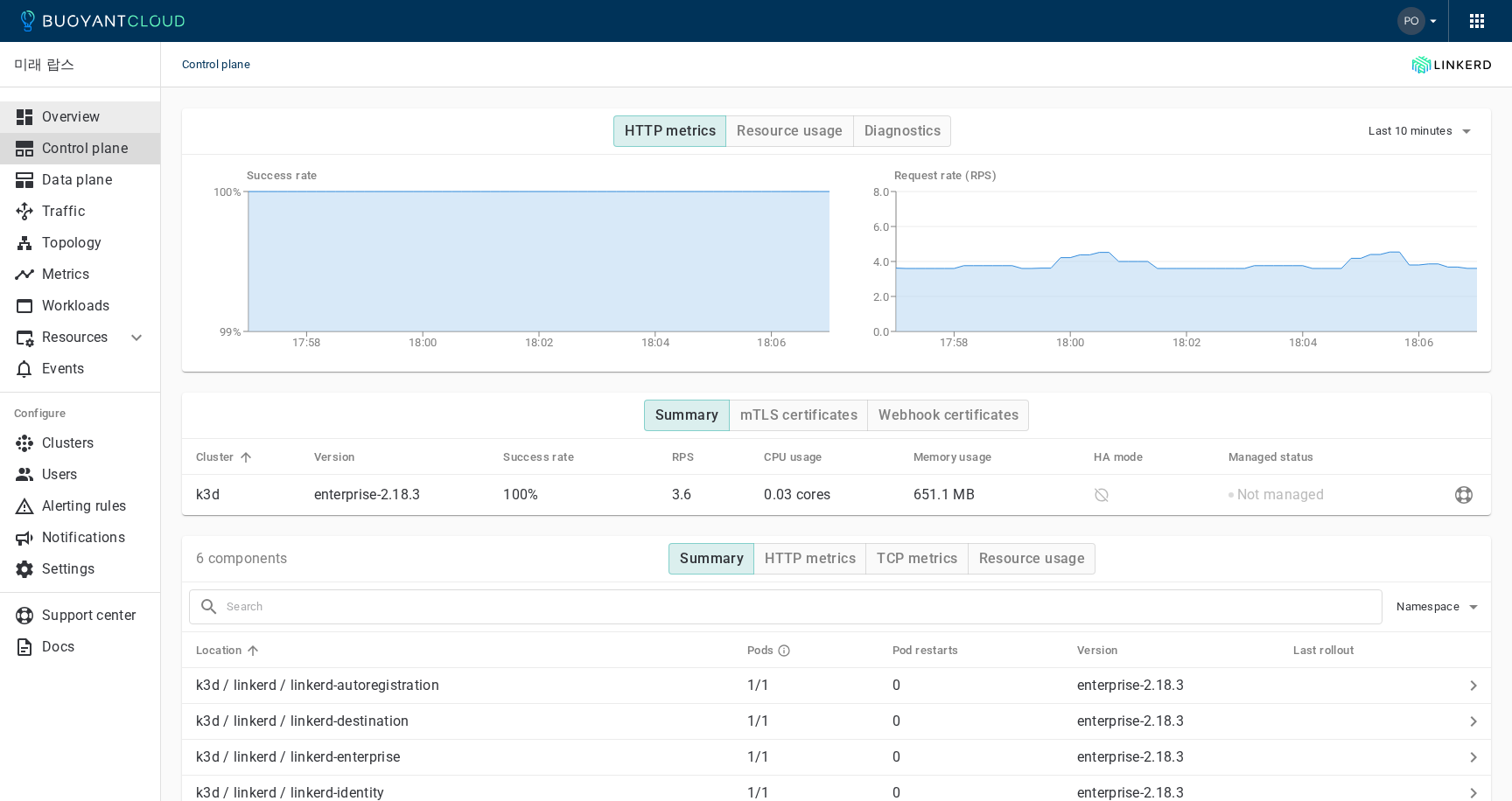
click at [116, 120] on p "Overview" at bounding box center [95, 117] width 105 height 18
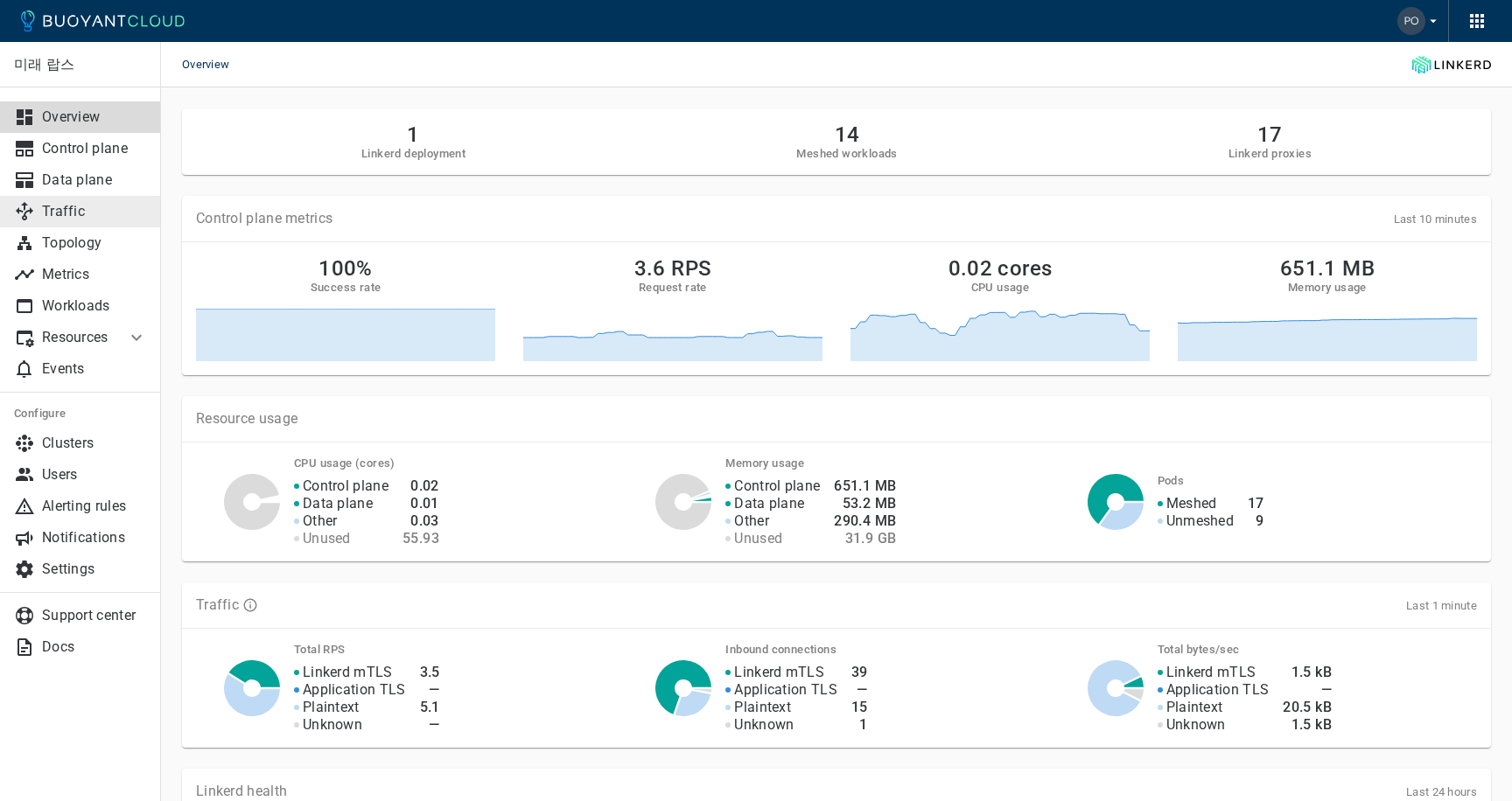
click at [96, 210] on p "Traffic" at bounding box center [95, 211] width 105 height 18
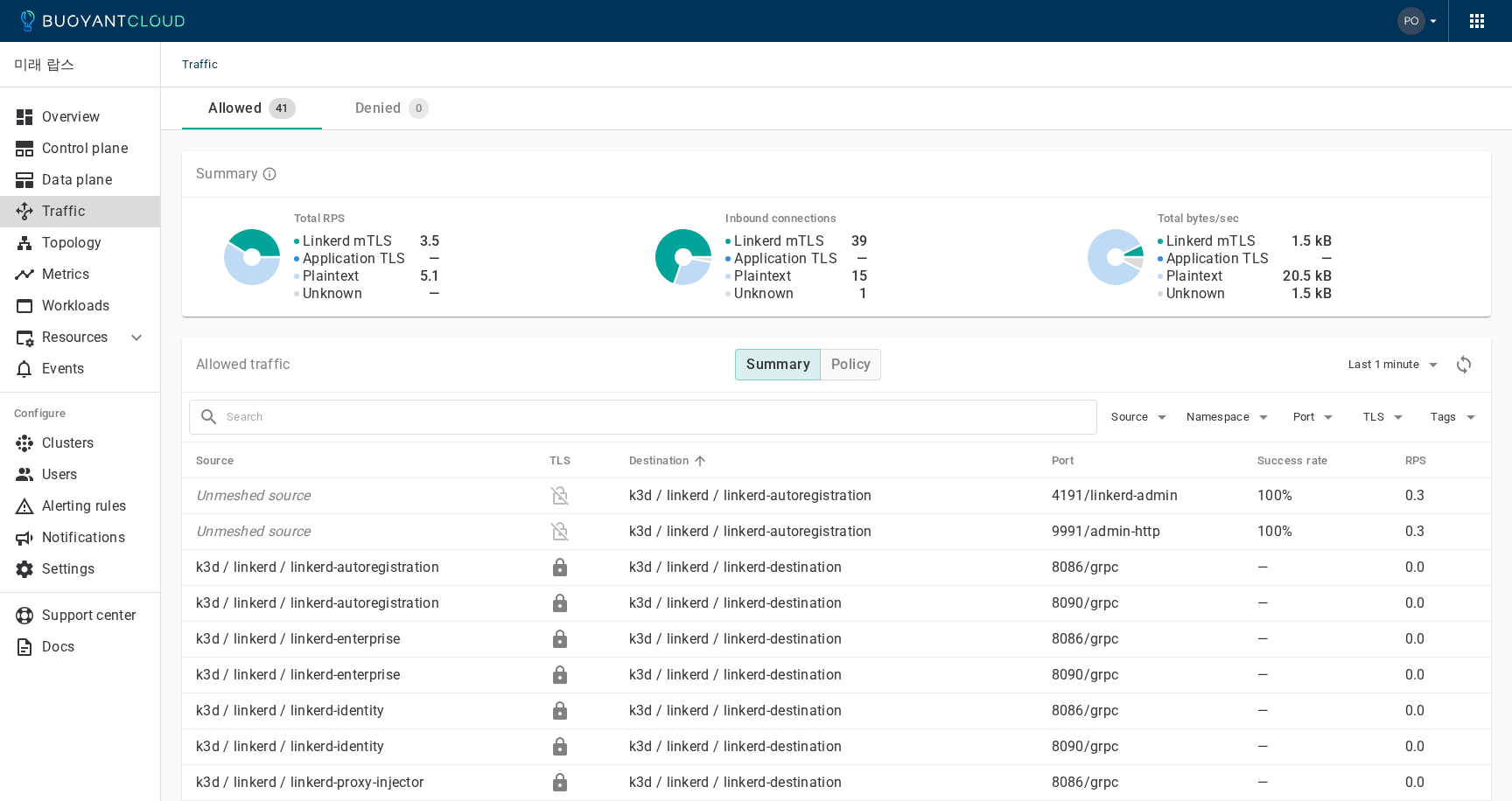
click at [388, 112] on div "Denied" at bounding box center [374, 104] width 53 height 24
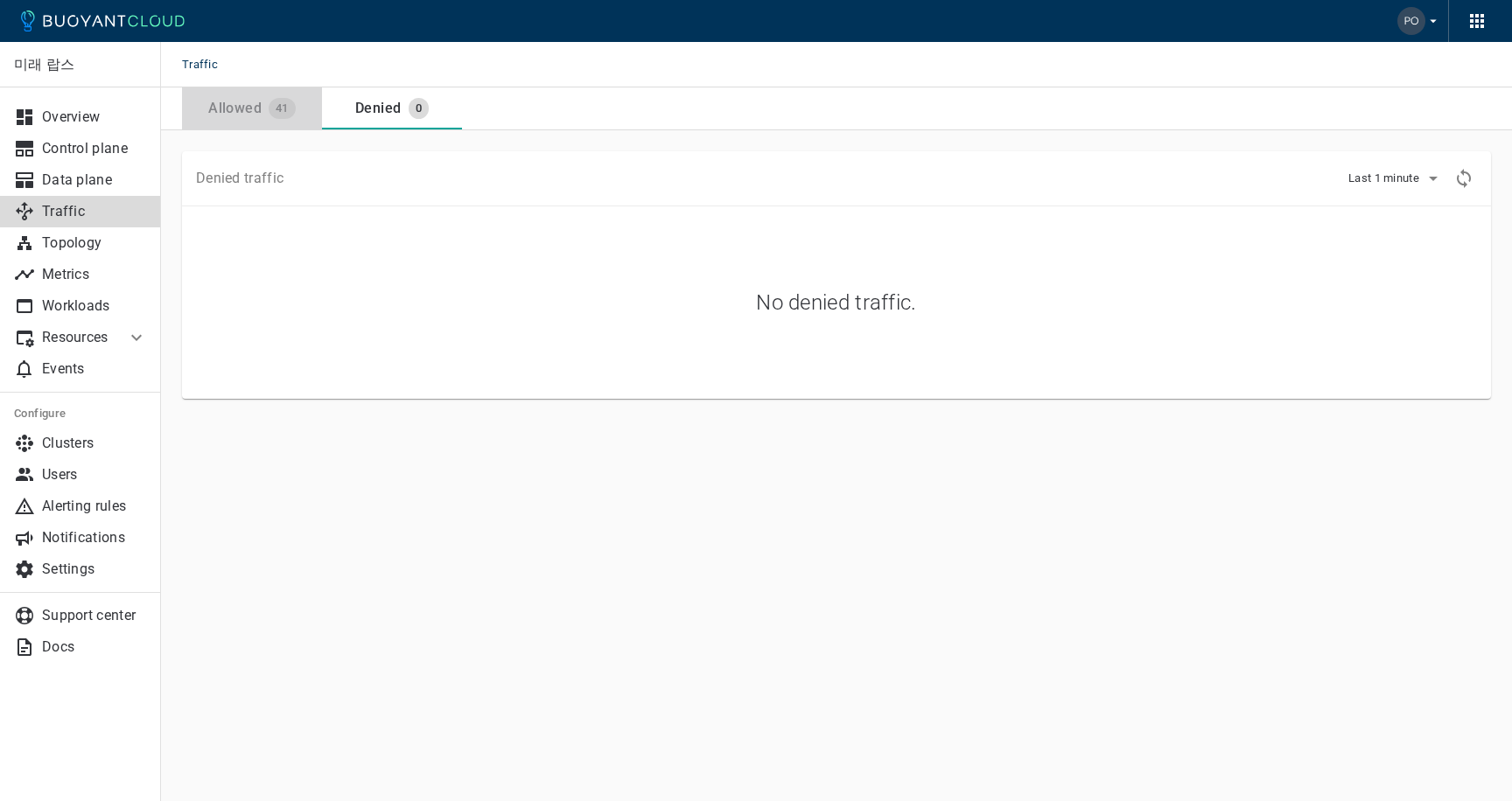
click at [280, 111] on span "41" at bounding box center [282, 108] width 27 height 14
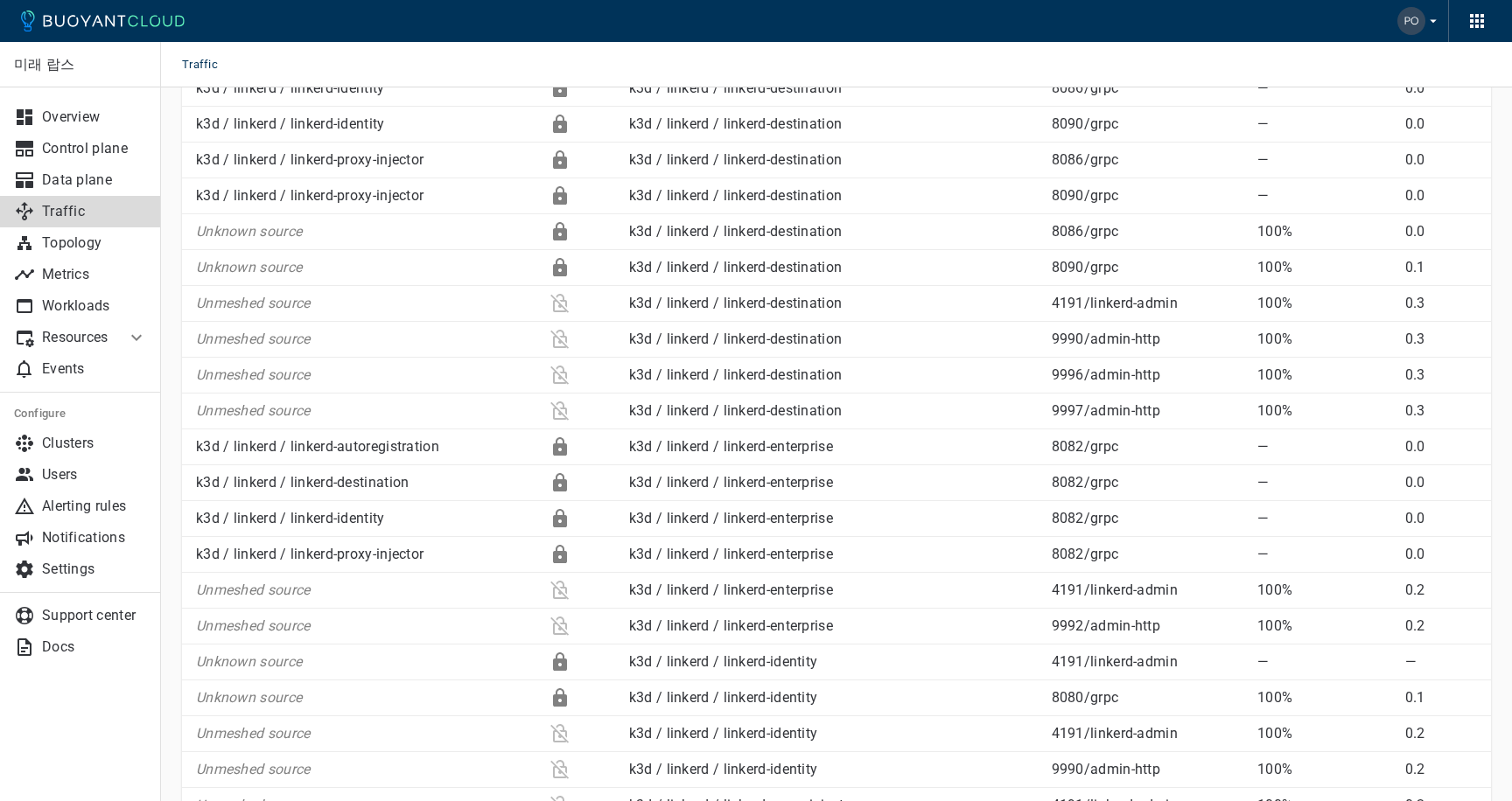
scroll to position [622, 0]
click at [92, 302] on p "Workloads" at bounding box center [95, 306] width 105 height 18
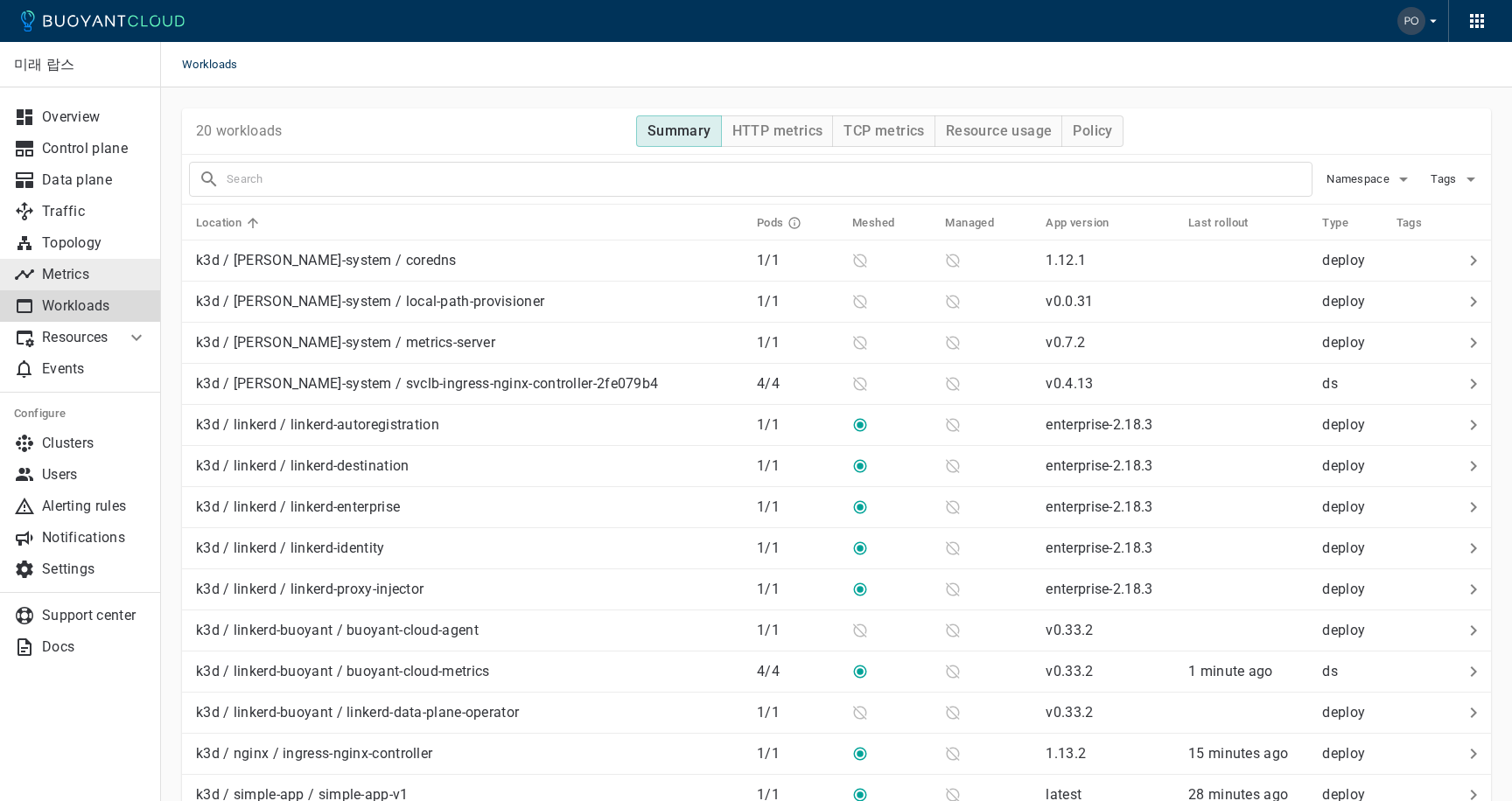
click at [90, 270] on p "Metrics" at bounding box center [95, 275] width 105 height 18
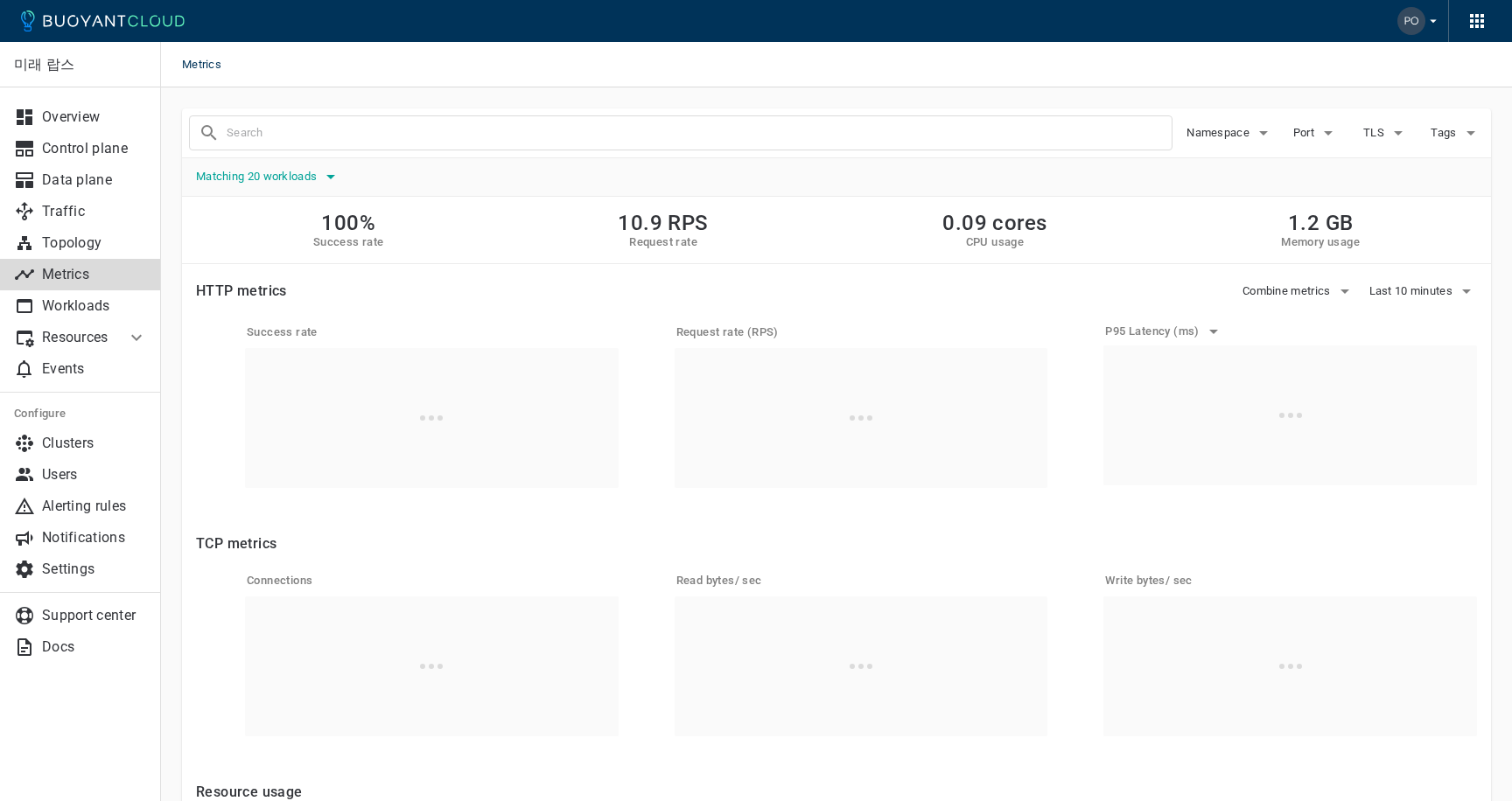
click at [317, 178] on span "Matching 20 workloads" at bounding box center [257, 176] width 124 height 14
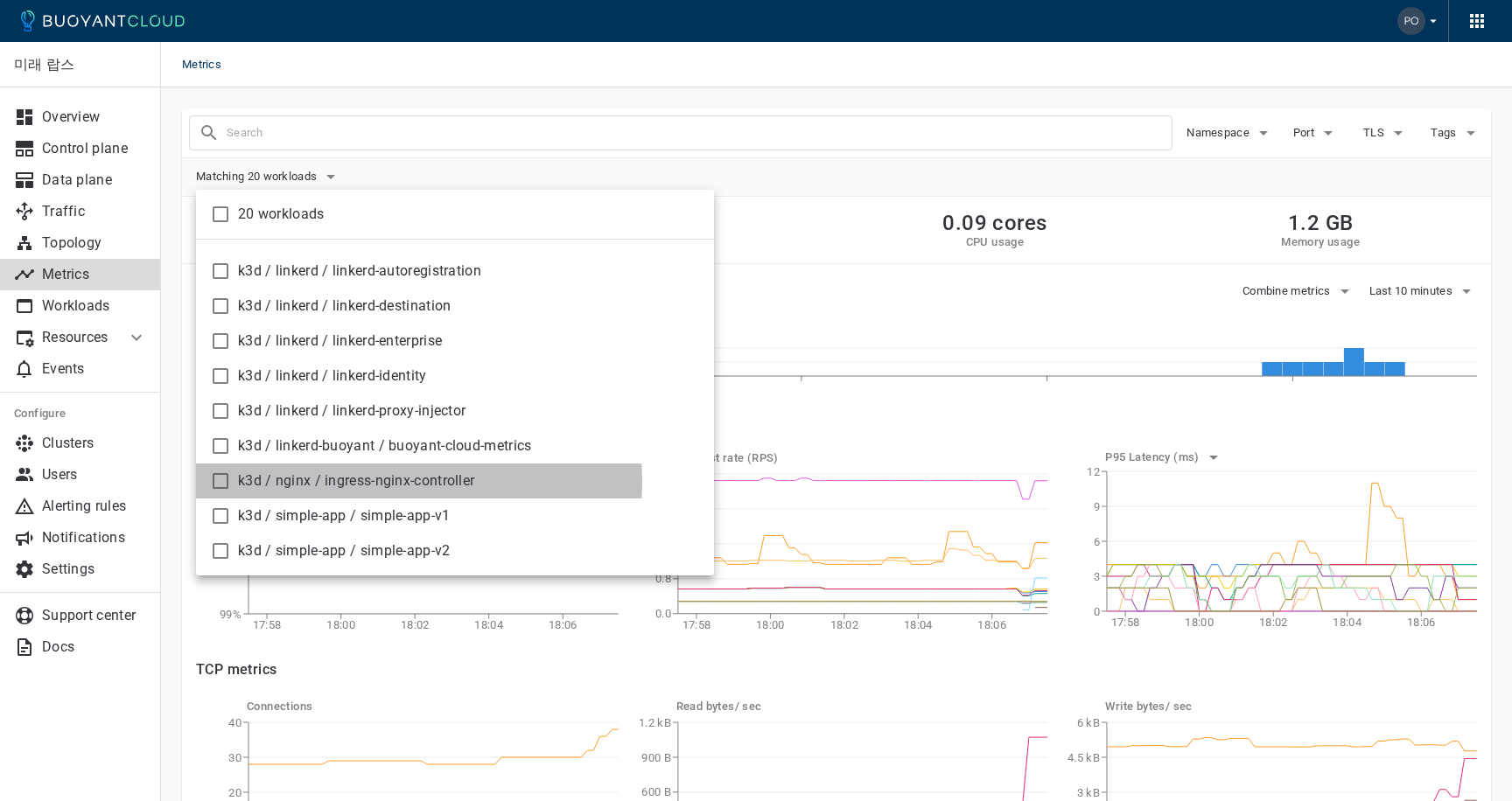
click at [405, 481] on span "k3d / nginx / ingress-nginx-controller" at bounding box center [469, 481] width 462 height 18
checkbox input "true"
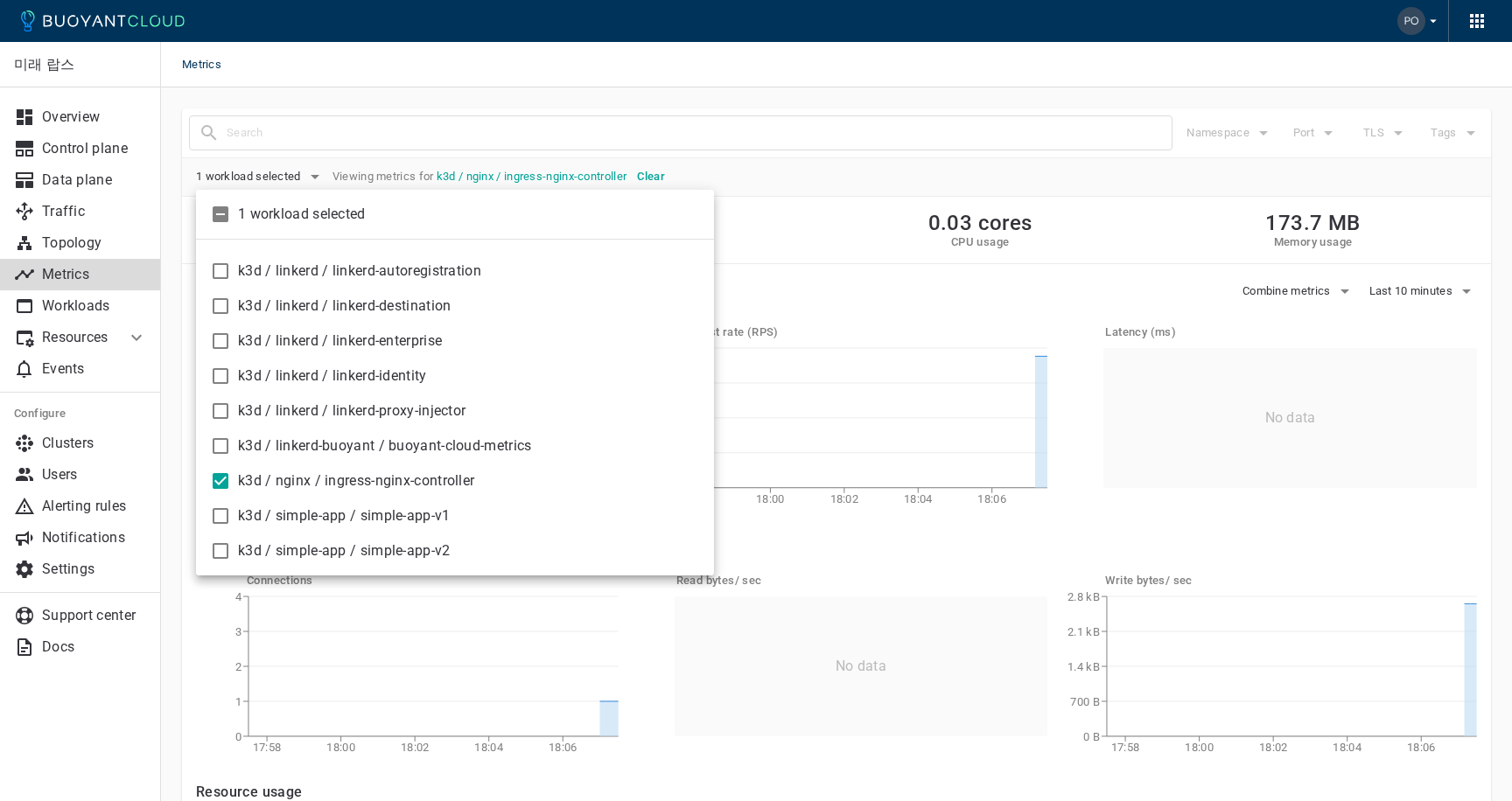
click at [798, 174] on div at bounding box center [756, 400] width 1512 height 801
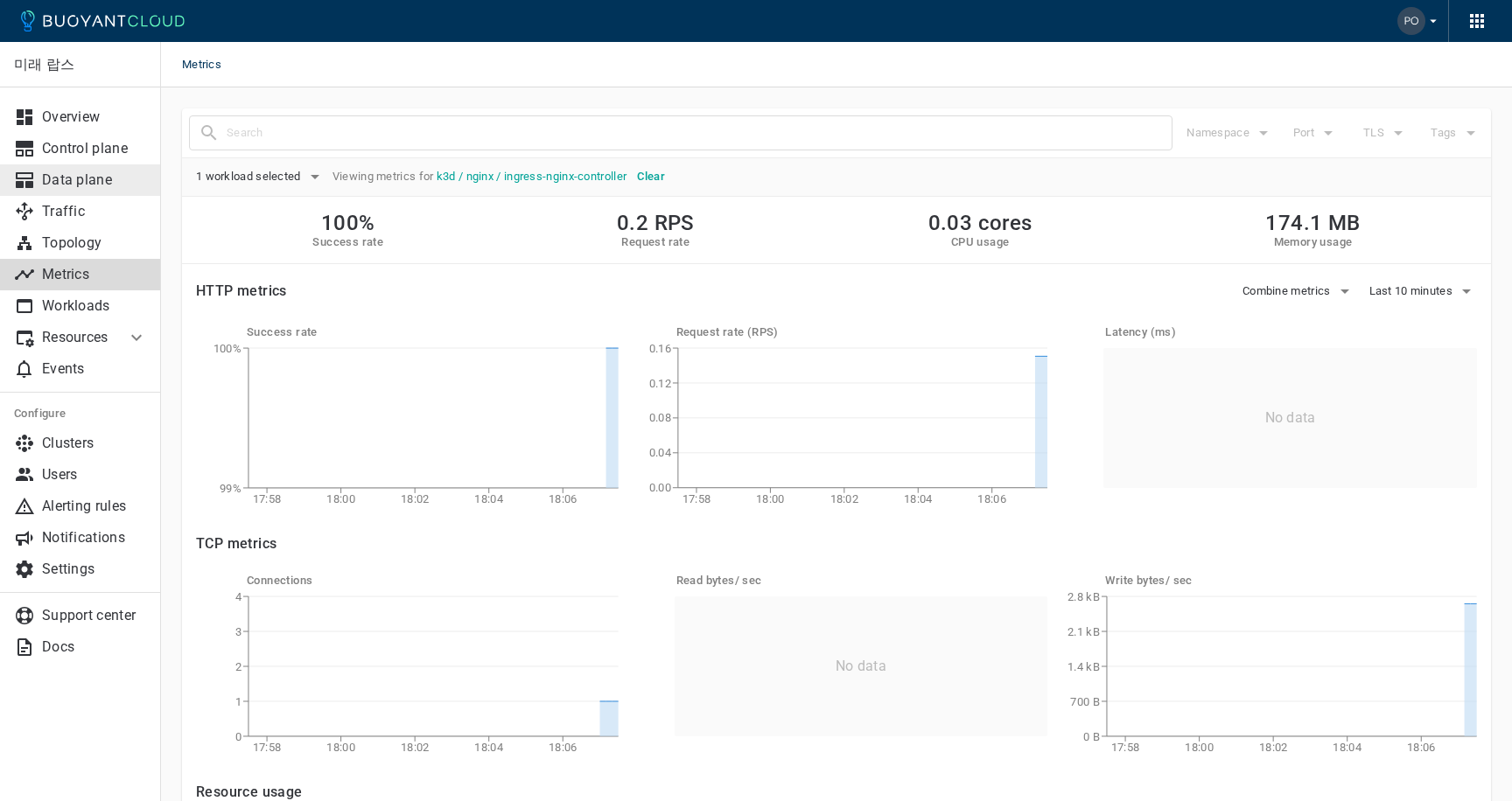
click at [87, 174] on p "Data plane" at bounding box center [95, 180] width 105 height 18
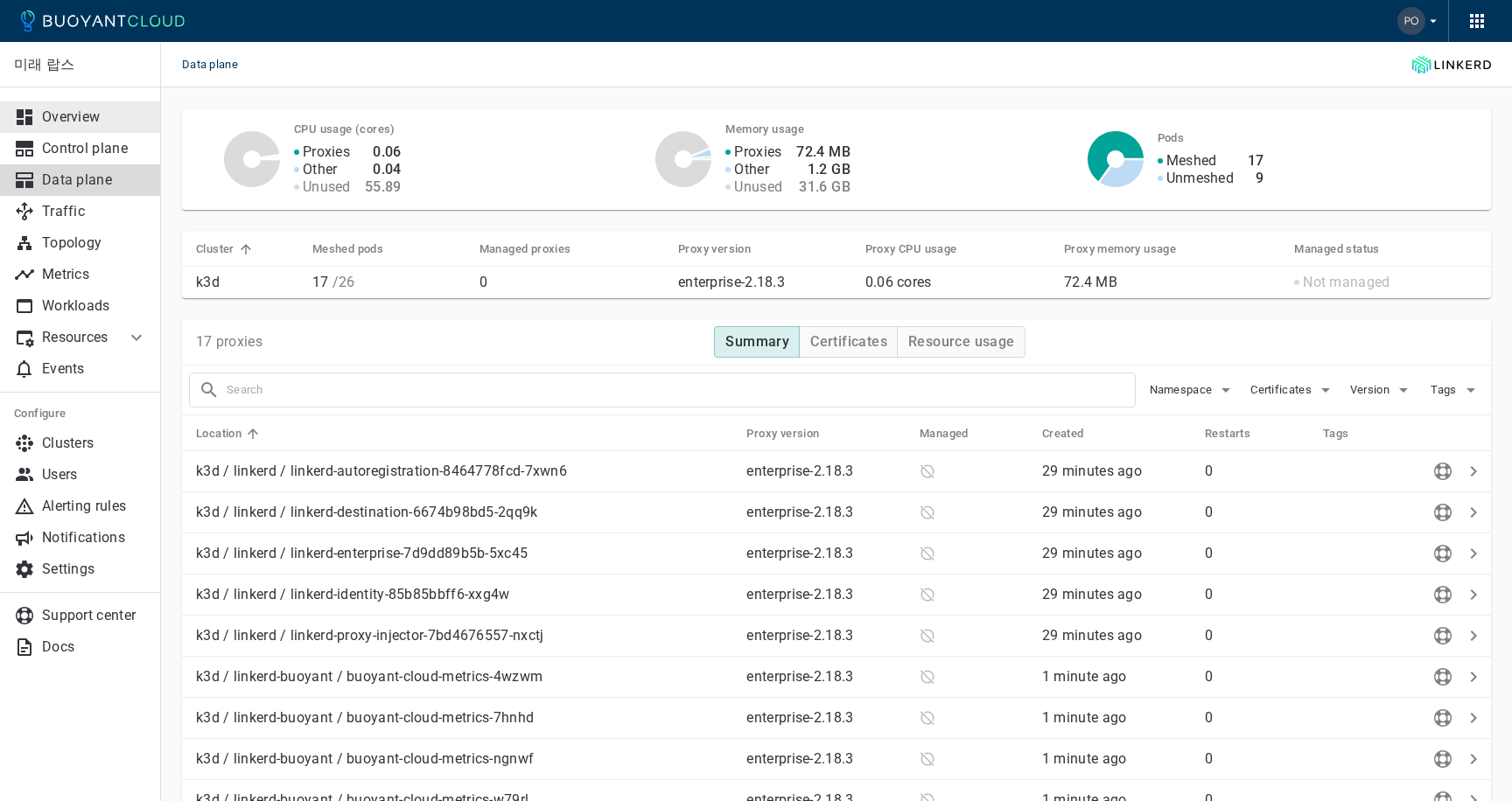
click at [99, 132] on link "Overview" at bounding box center [80, 117] width 161 height 31
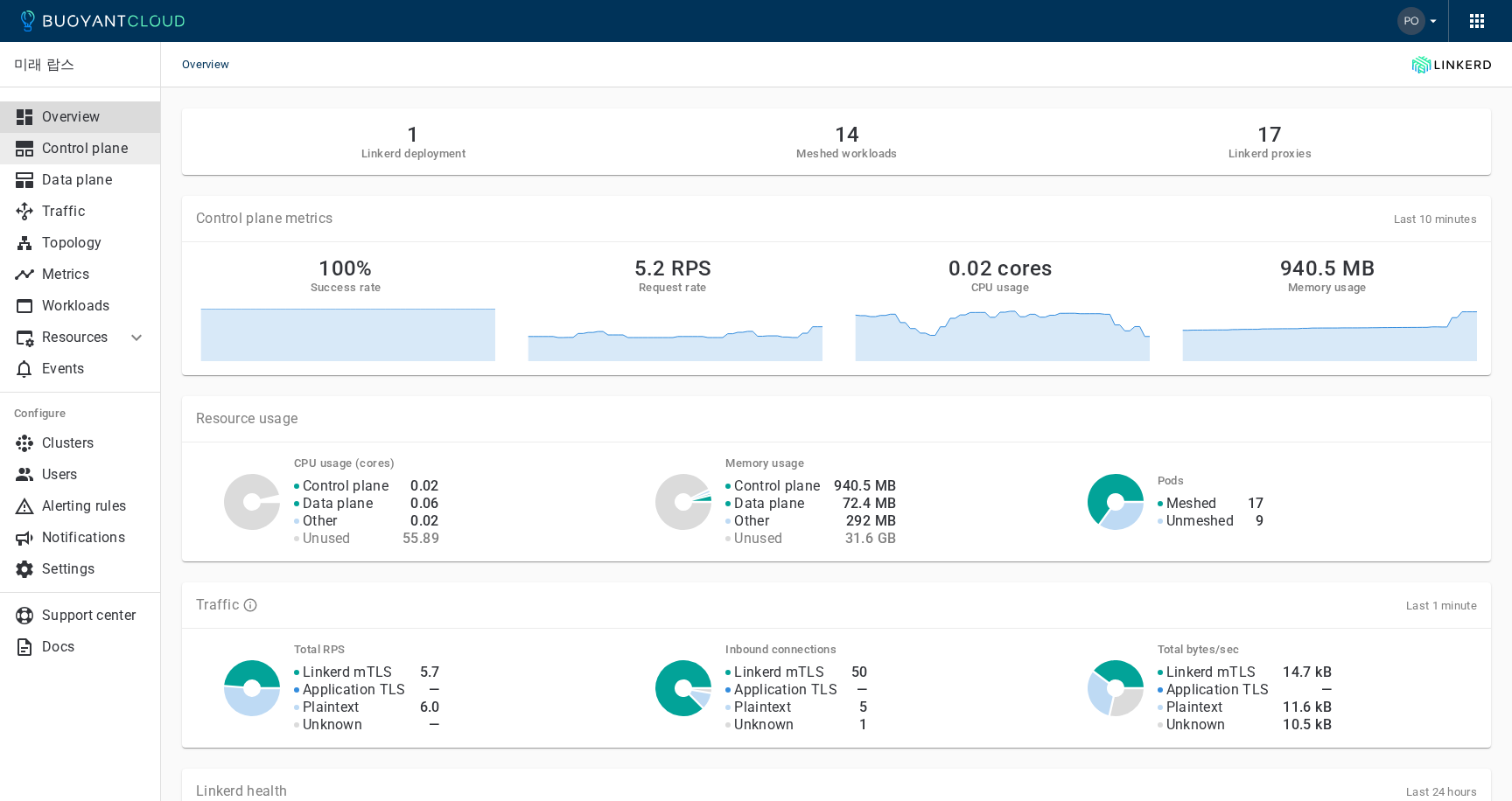
click at [100, 143] on p "Control plane" at bounding box center [95, 149] width 105 height 18
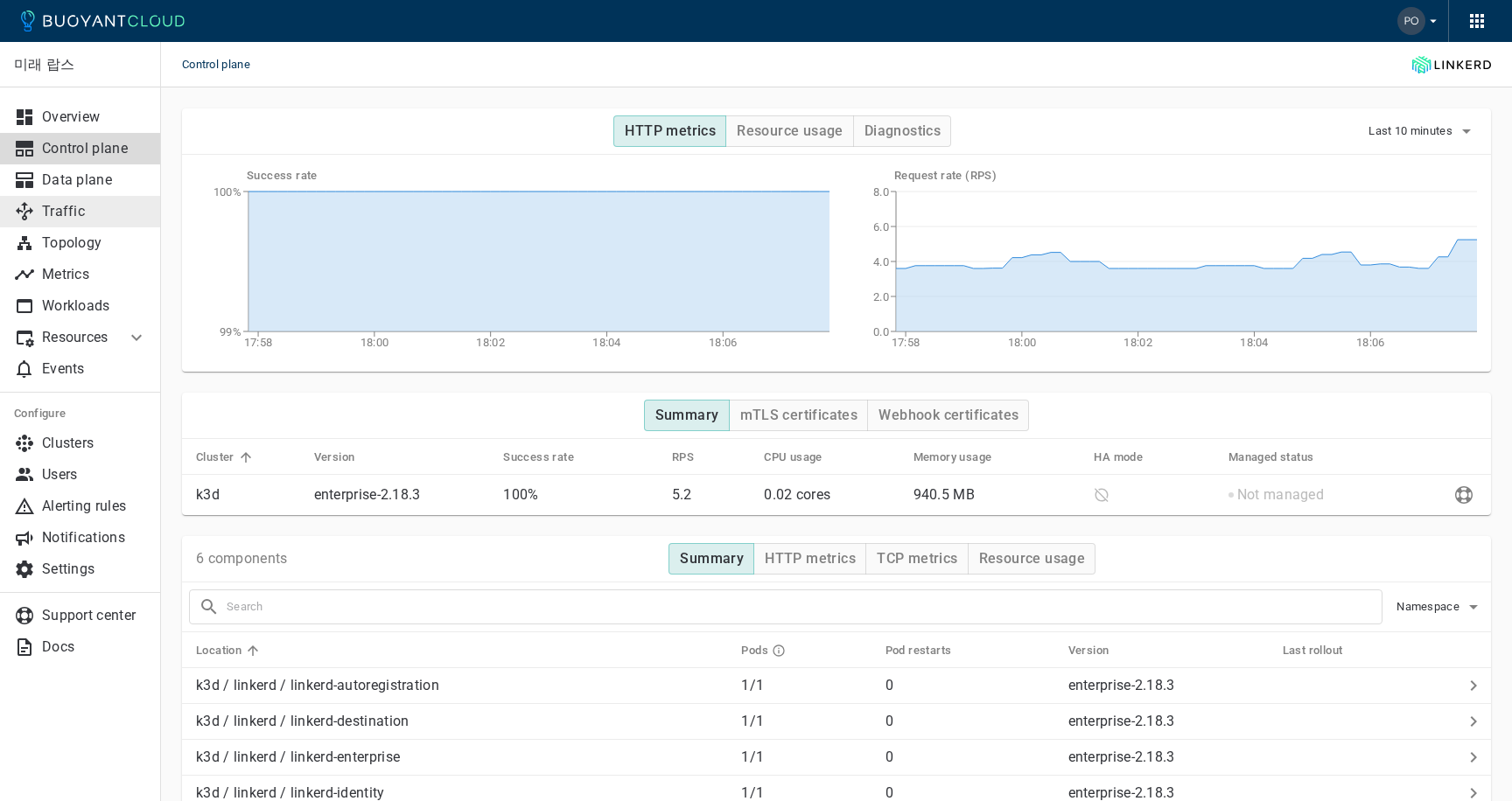
click at [87, 214] on p "Traffic" at bounding box center [95, 211] width 105 height 18
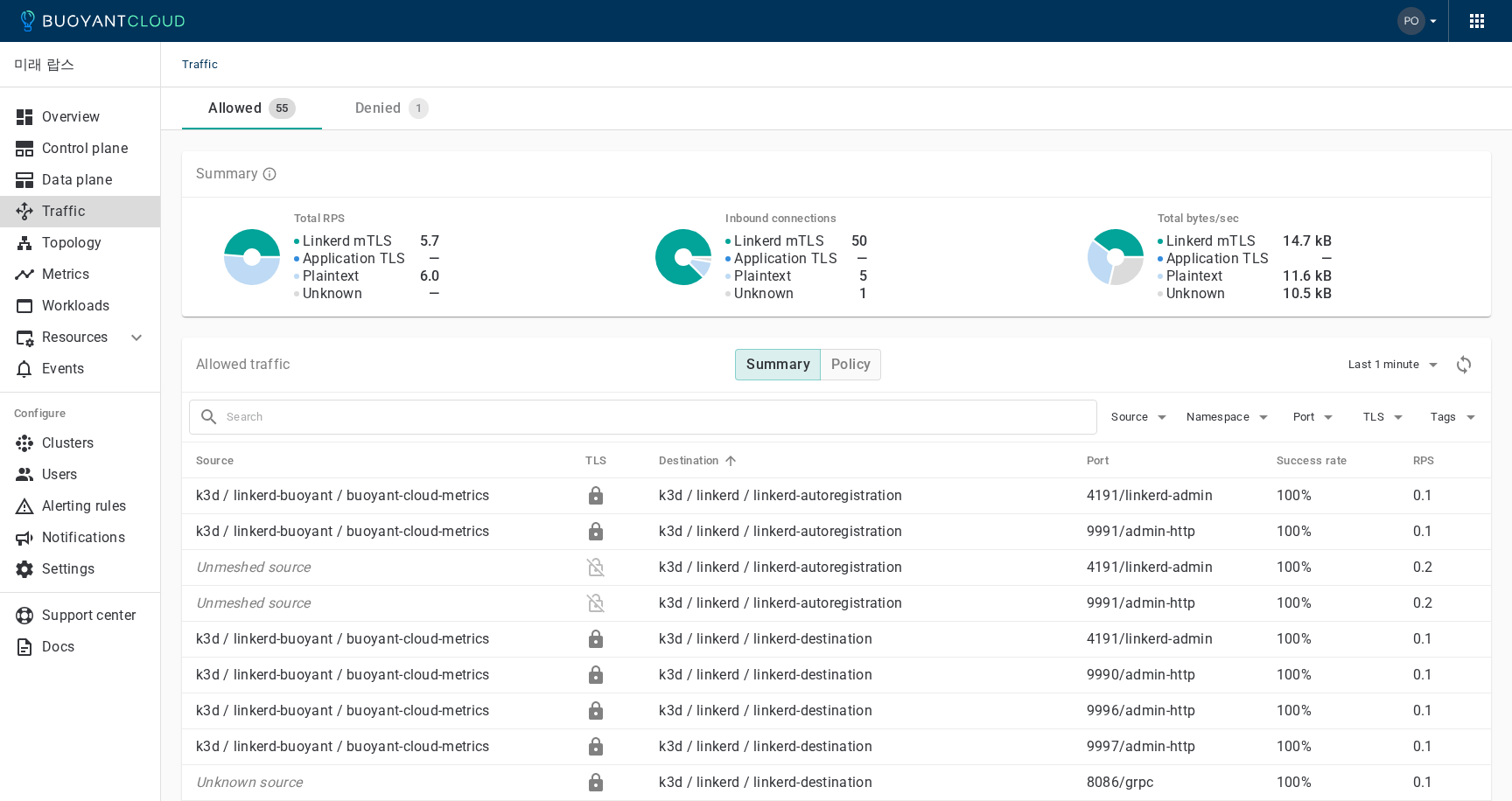
click at [397, 109] on div "Denied" at bounding box center [374, 104] width 53 height 24
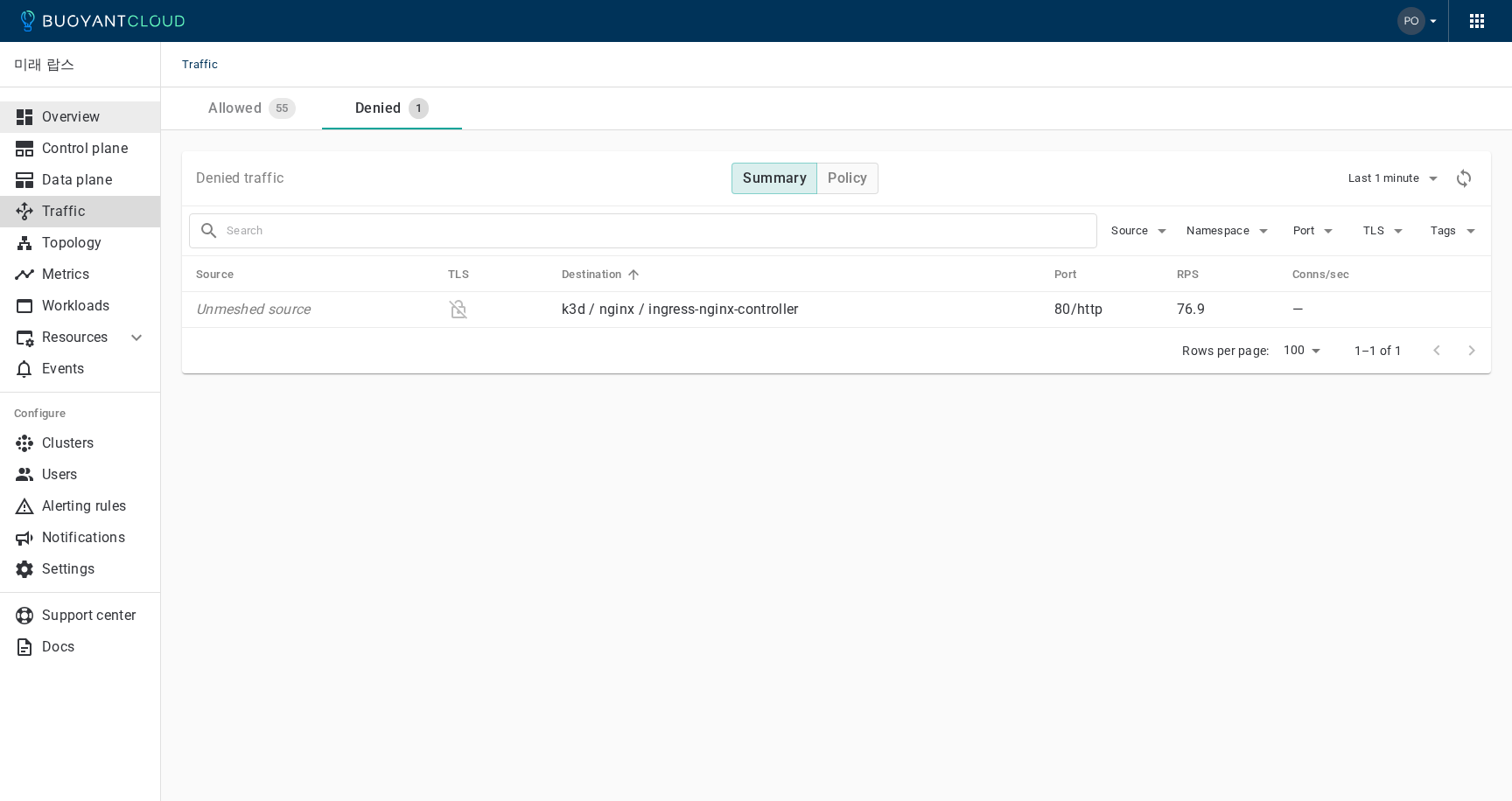
click at [86, 120] on p "Overview" at bounding box center [95, 117] width 105 height 18
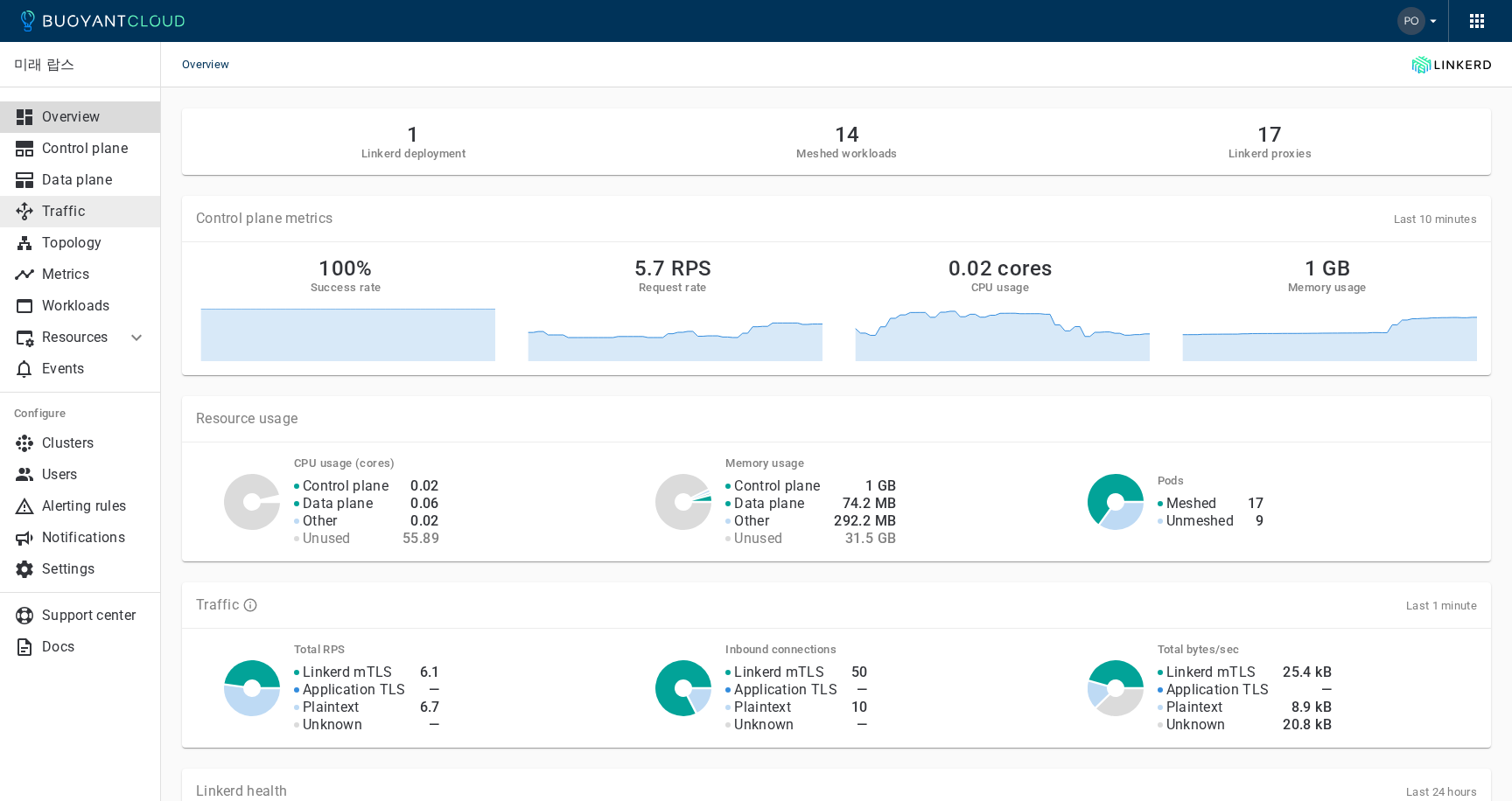
click at [90, 209] on p "Traffic" at bounding box center [95, 211] width 105 height 18
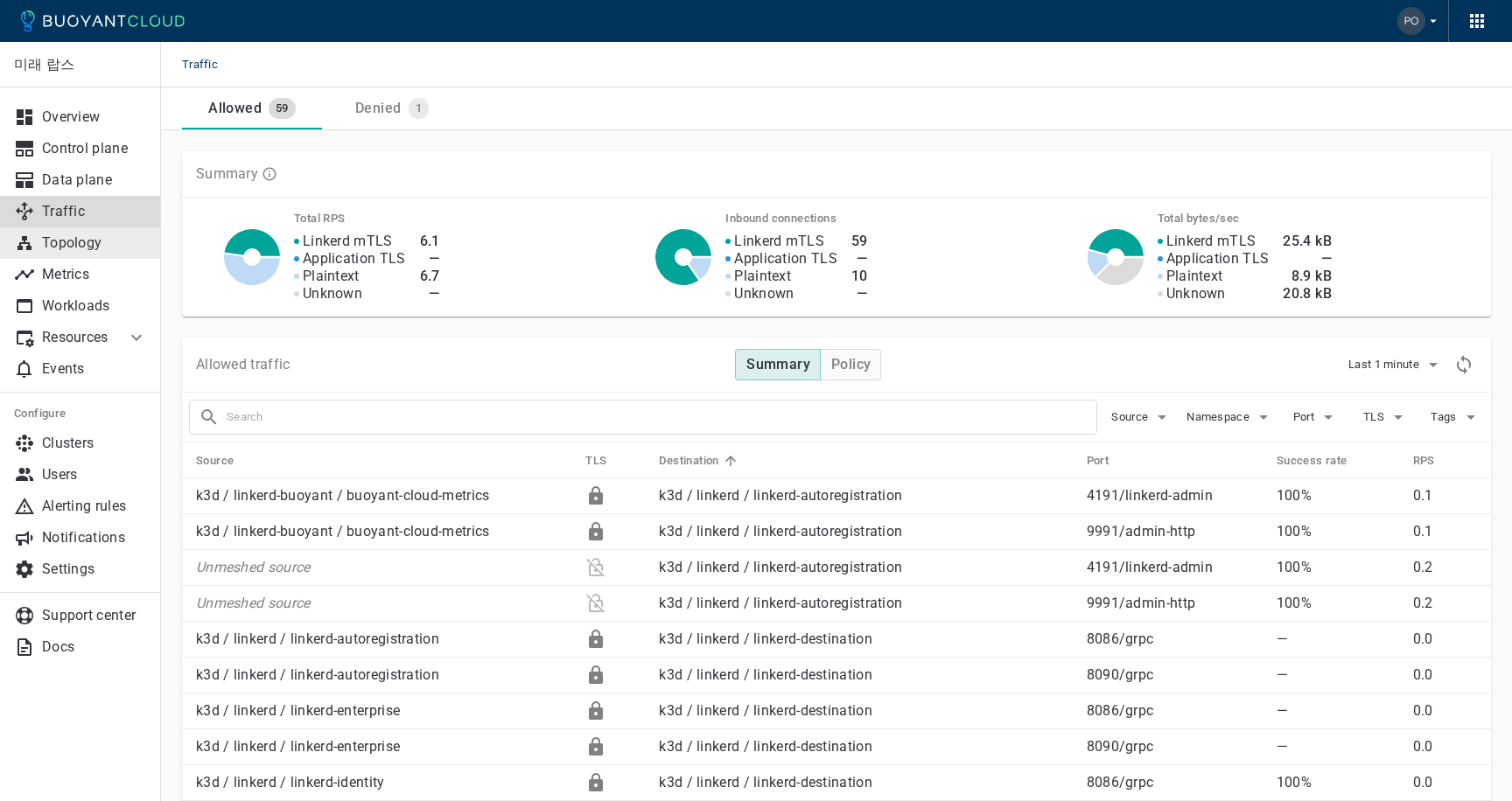
click at [90, 254] on link "Topology" at bounding box center [80, 243] width 161 height 31
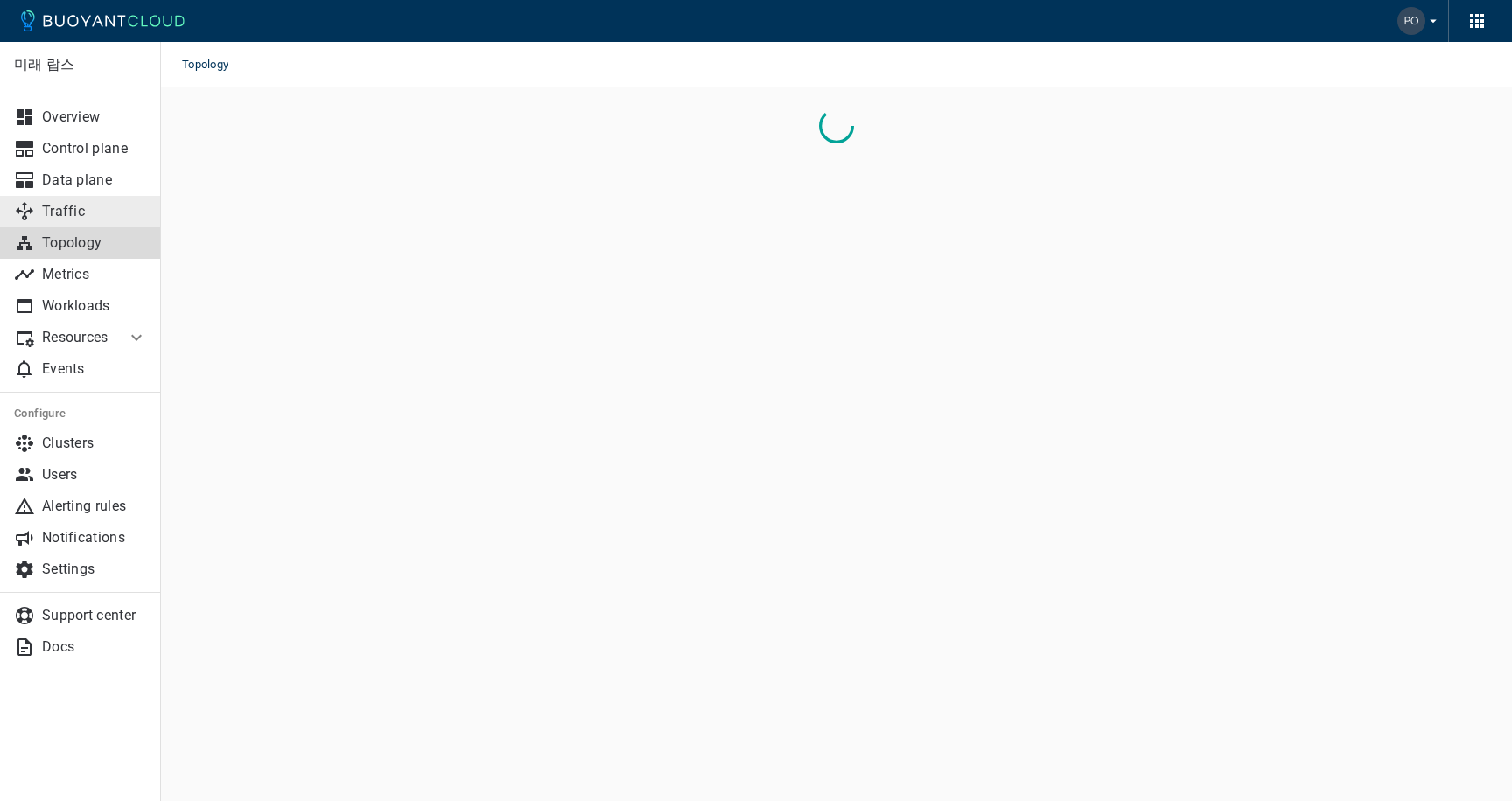
click at [90, 215] on p "Traffic" at bounding box center [95, 211] width 105 height 18
